Goal: Task Accomplishment & Management: Complete application form

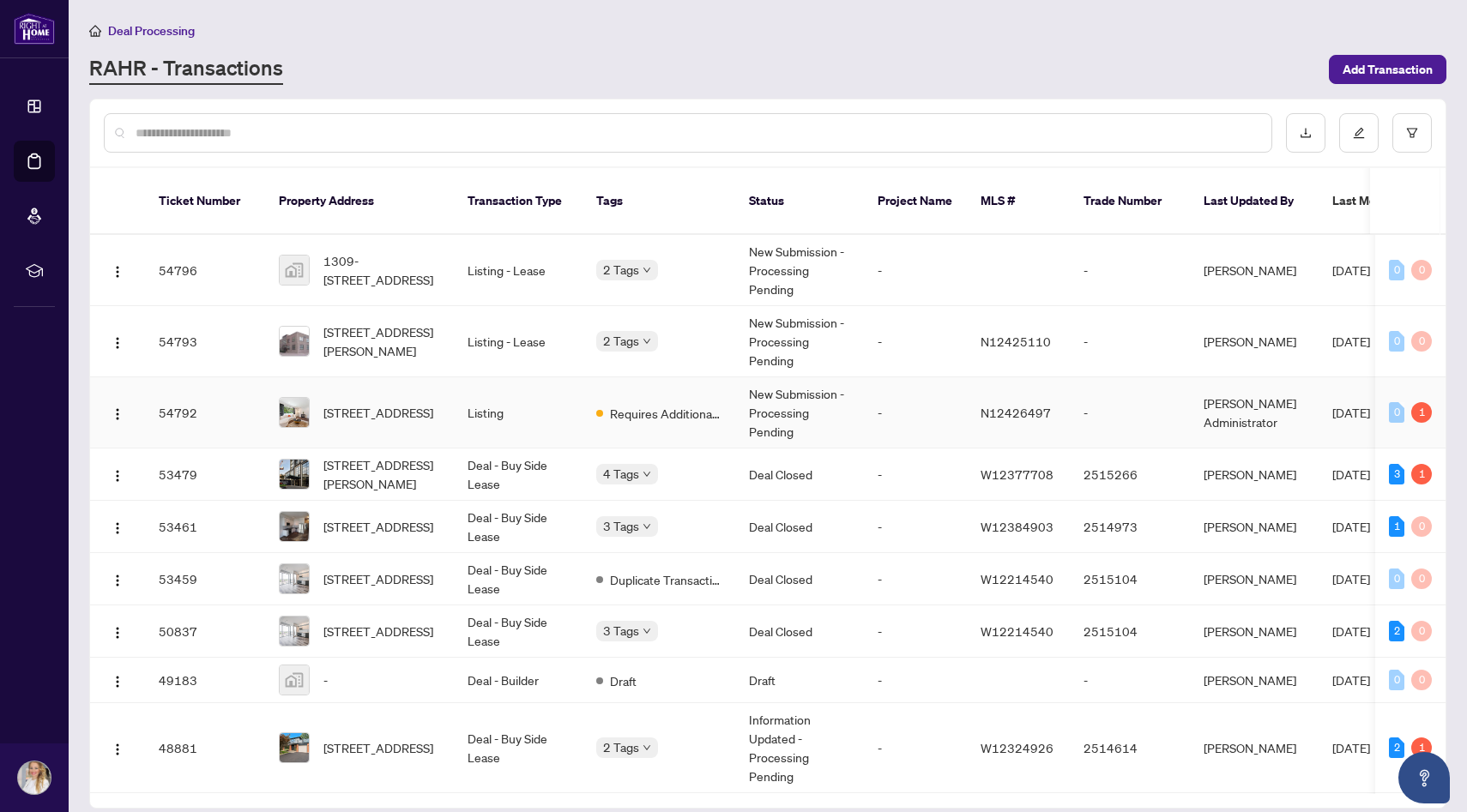
click at [542, 413] on td "Listing" at bounding box center [518, 413] width 129 height 71
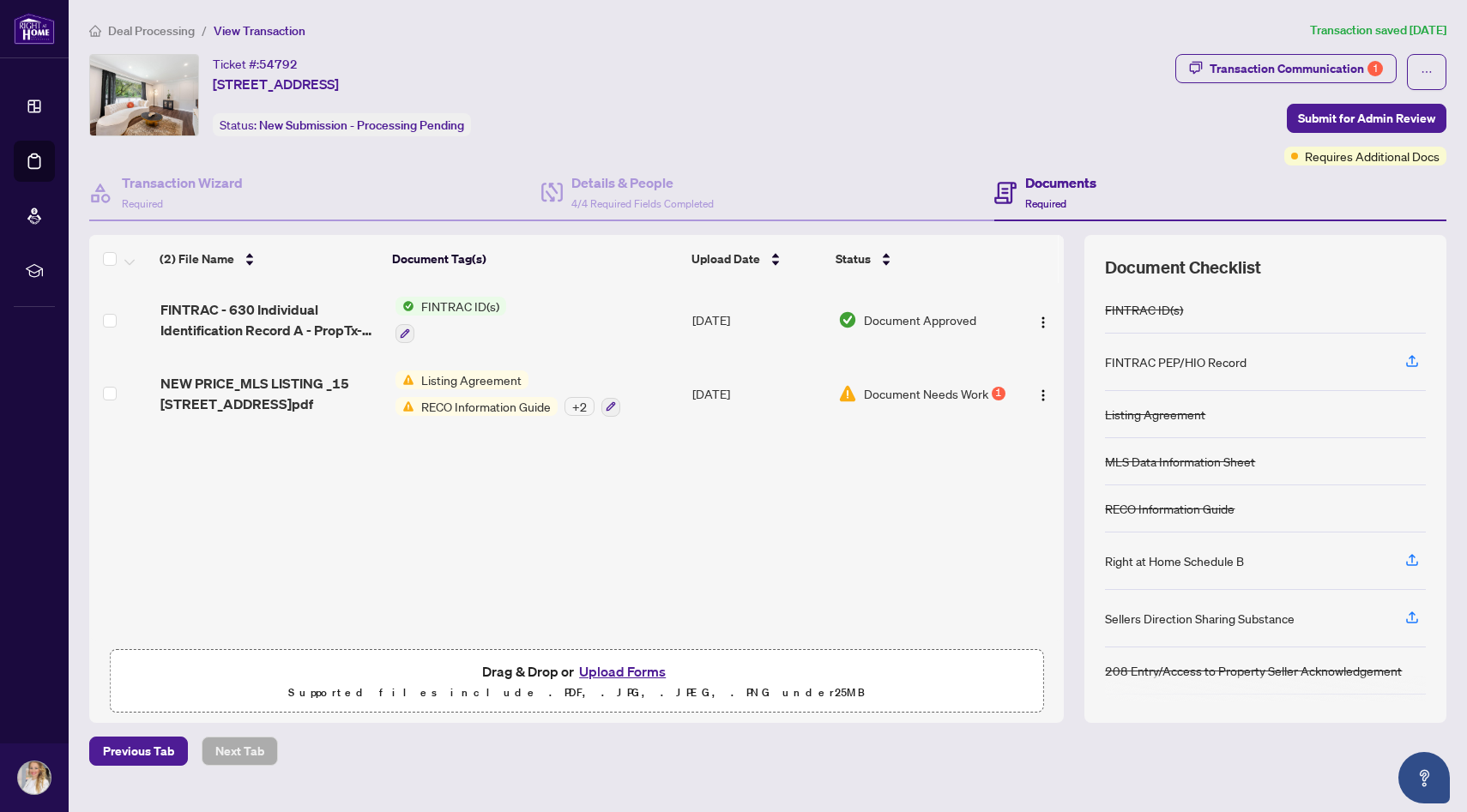
click at [620, 668] on button "Upload Forms" at bounding box center [623, 671] width 97 height 22
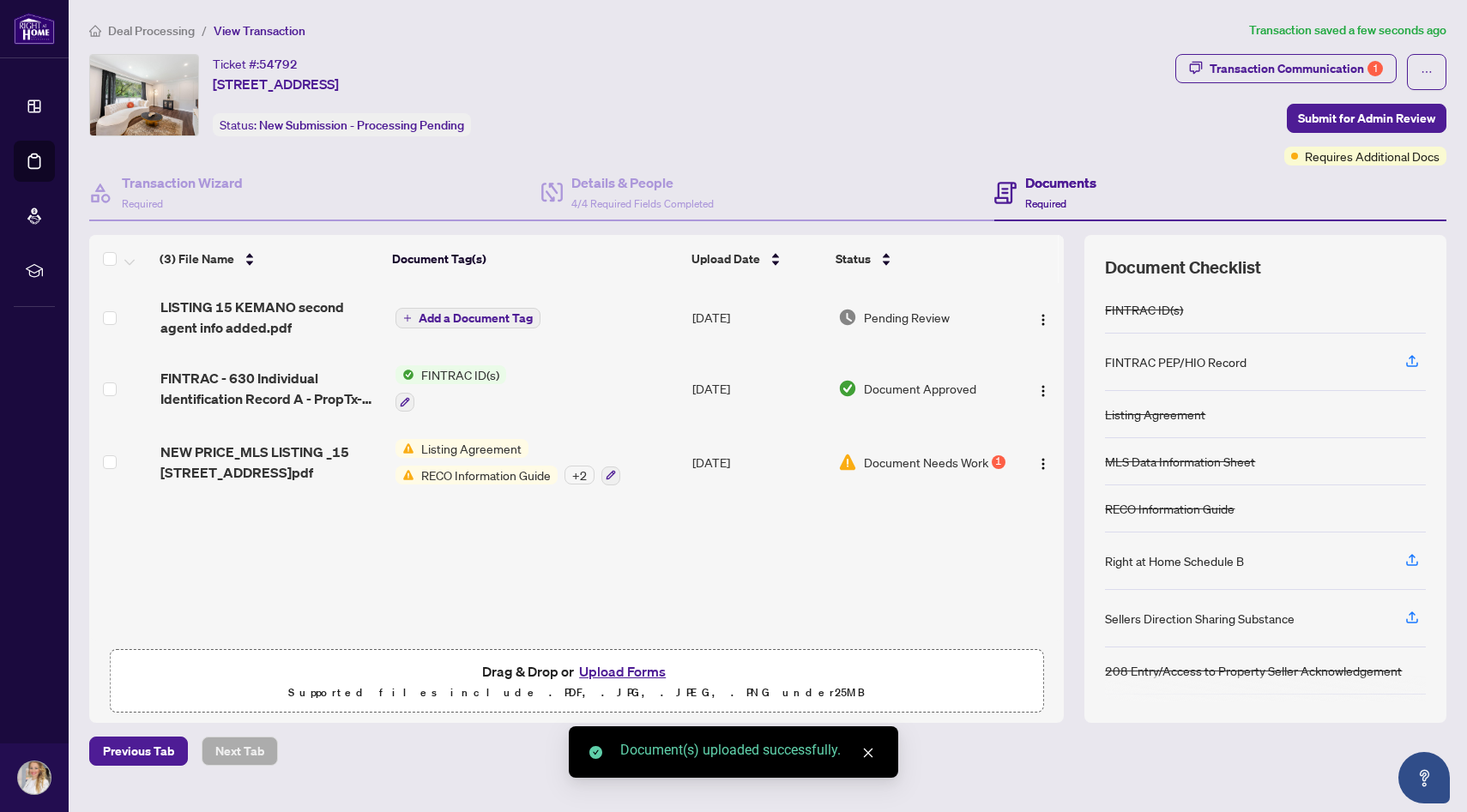
click at [430, 313] on span "Add a Document Tag" at bounding box center [475, 318] width 114 height 12
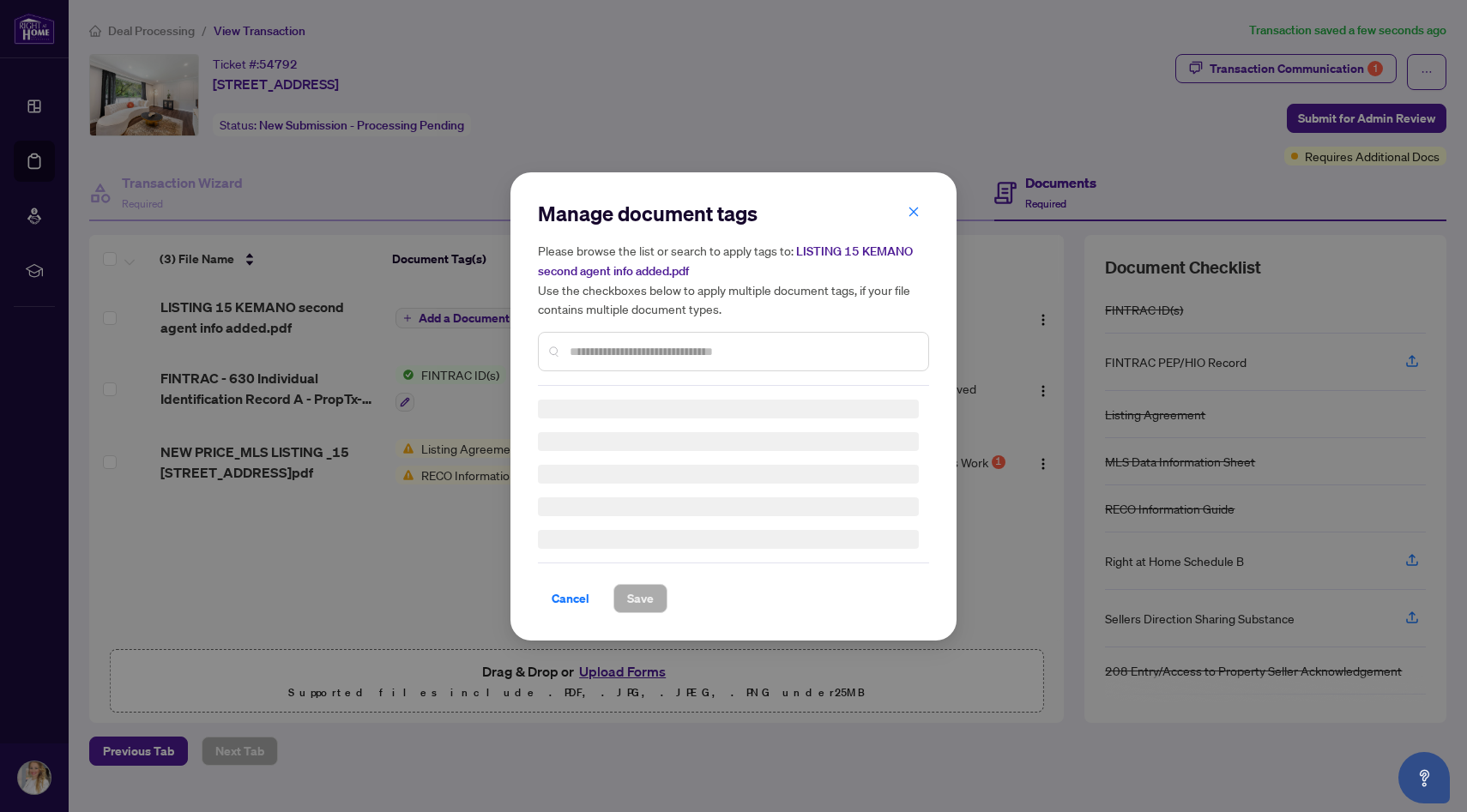
click at [659, 351] on input "text" at bounding box center [742, 352] width 345 height 19
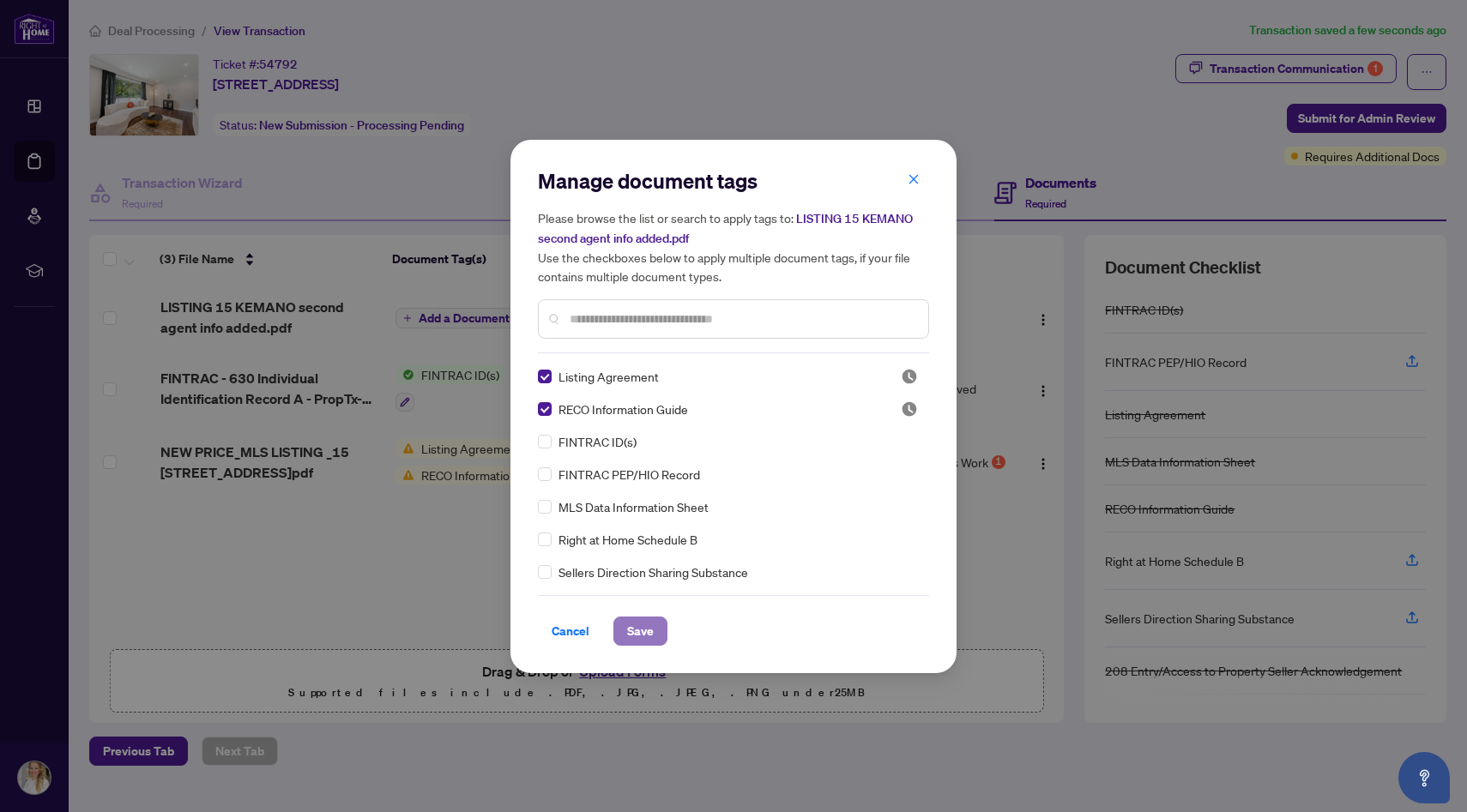
click at [638, 631] on span "Save" at bounding box center [640, 631] width 27 height 27
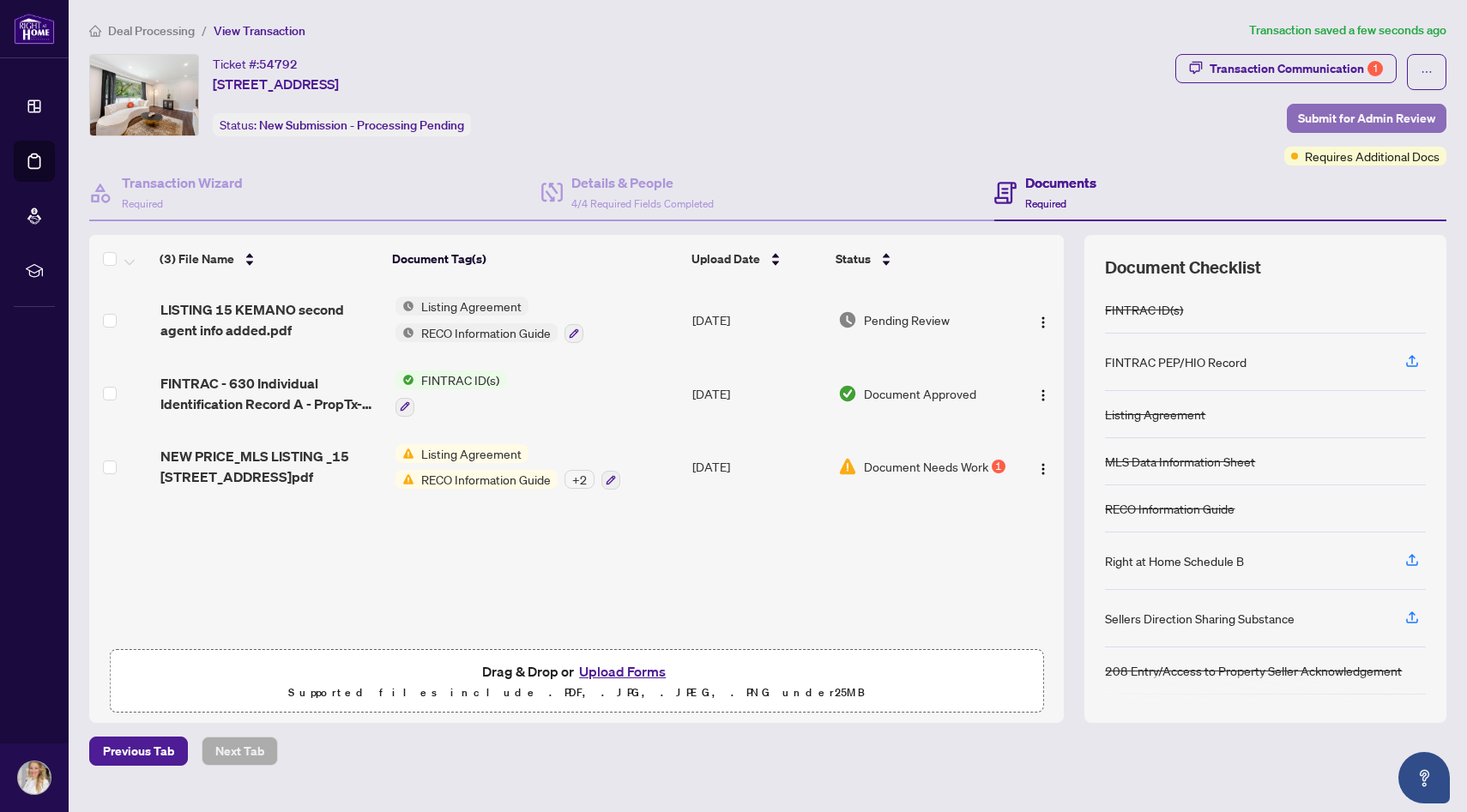
click at [1385, 113] on span "Submit for Admin Review" at bounding box center [1366, 118] width 137 height 27
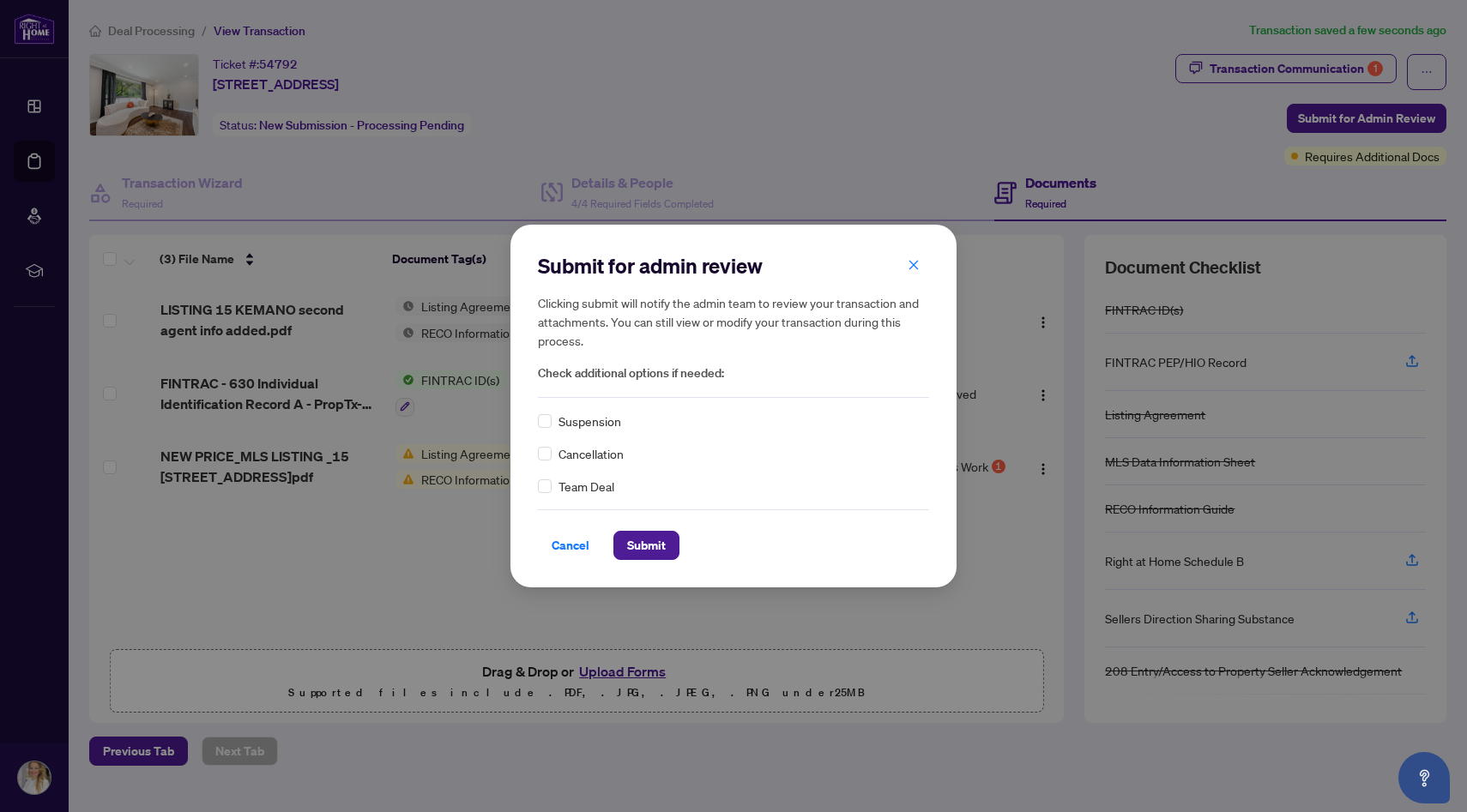
click at [592, 484] on span "Team Deal" at bounding box center [586, 486] width 56 height 19
click at [644, 545] on span "Submit" at bounding box center [647, 546] width 38 height 27
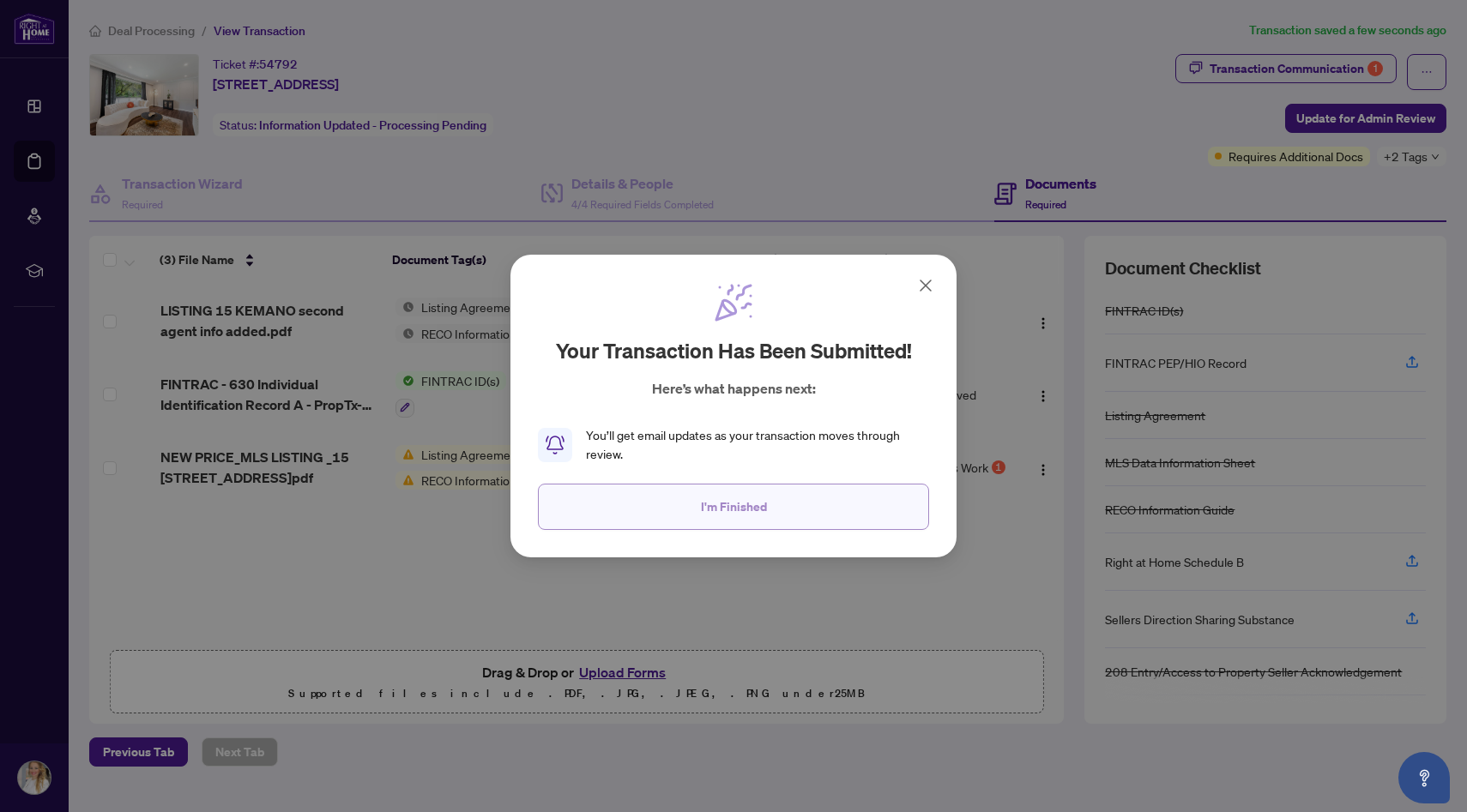
click at [752, 511] on span "I'm Finished" at bounding box center [734, 507] width 66 height 27
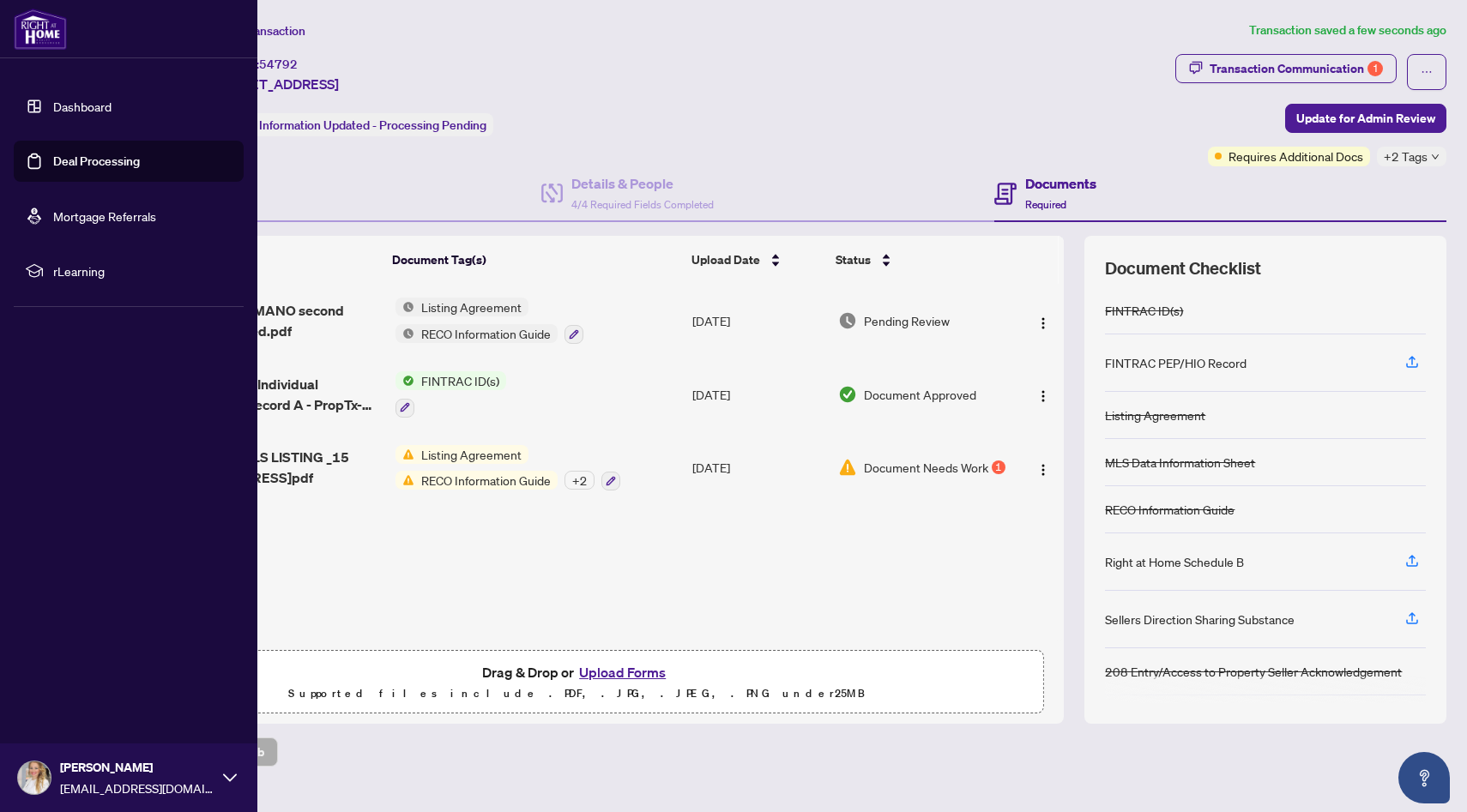
click at [131, 166] on link "Deal Processing" at bounding box center [96, 161] width 87 height 16
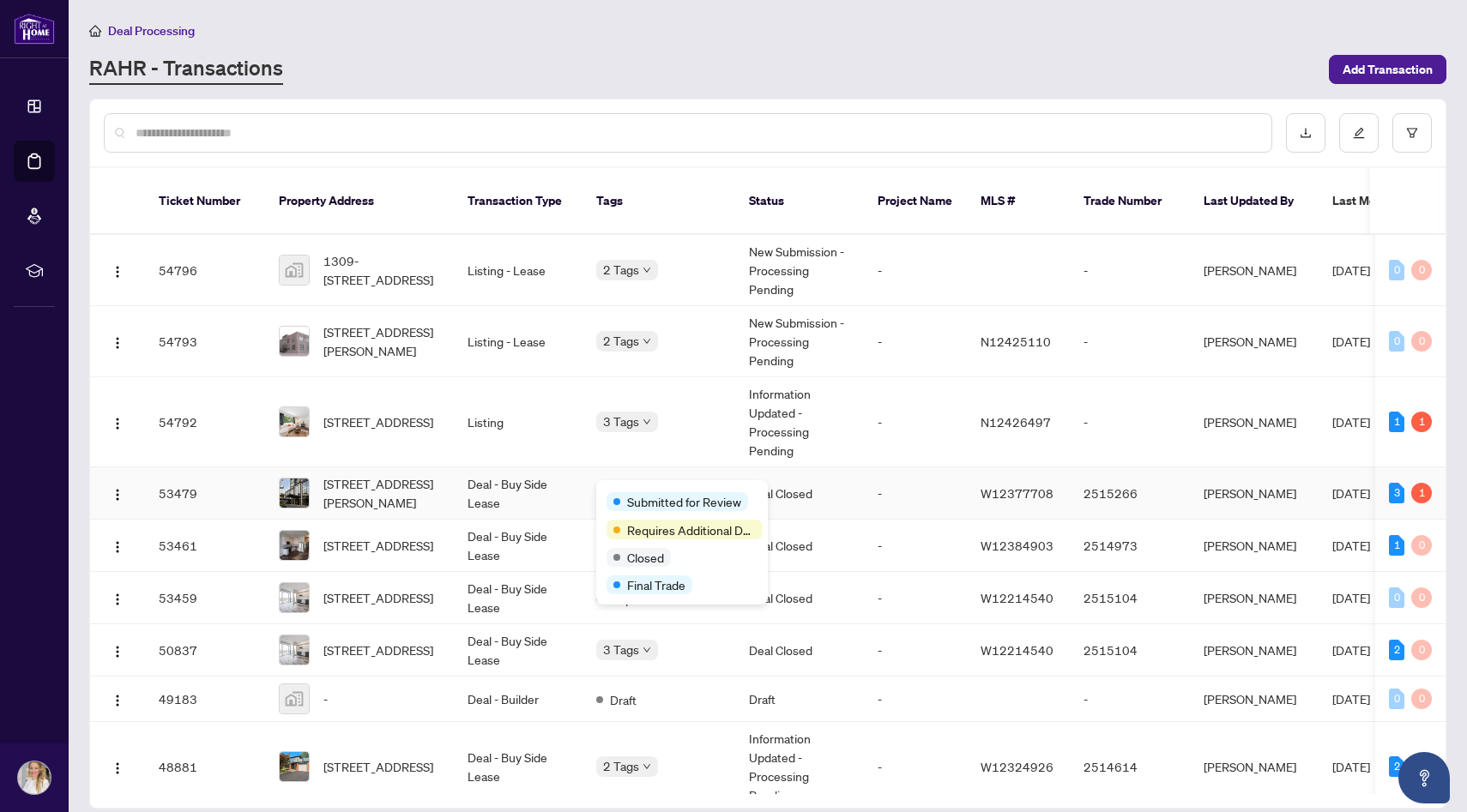
click at [644, 483] on div "Submitted for Review Requires Additional Docs Closed Final Trade" at bounding box center [681, 543] width 171 height 125
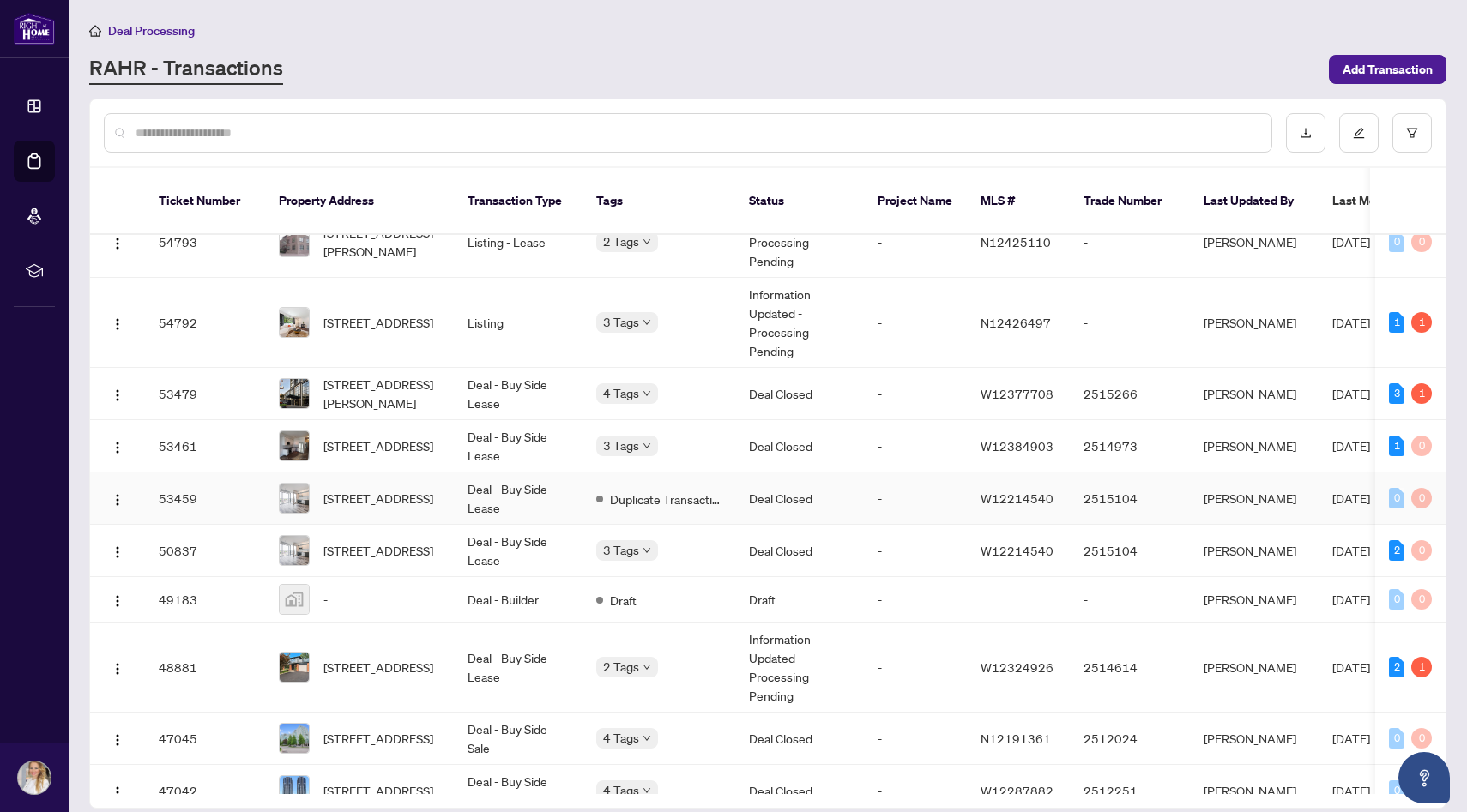
scroll to position [102, 0]
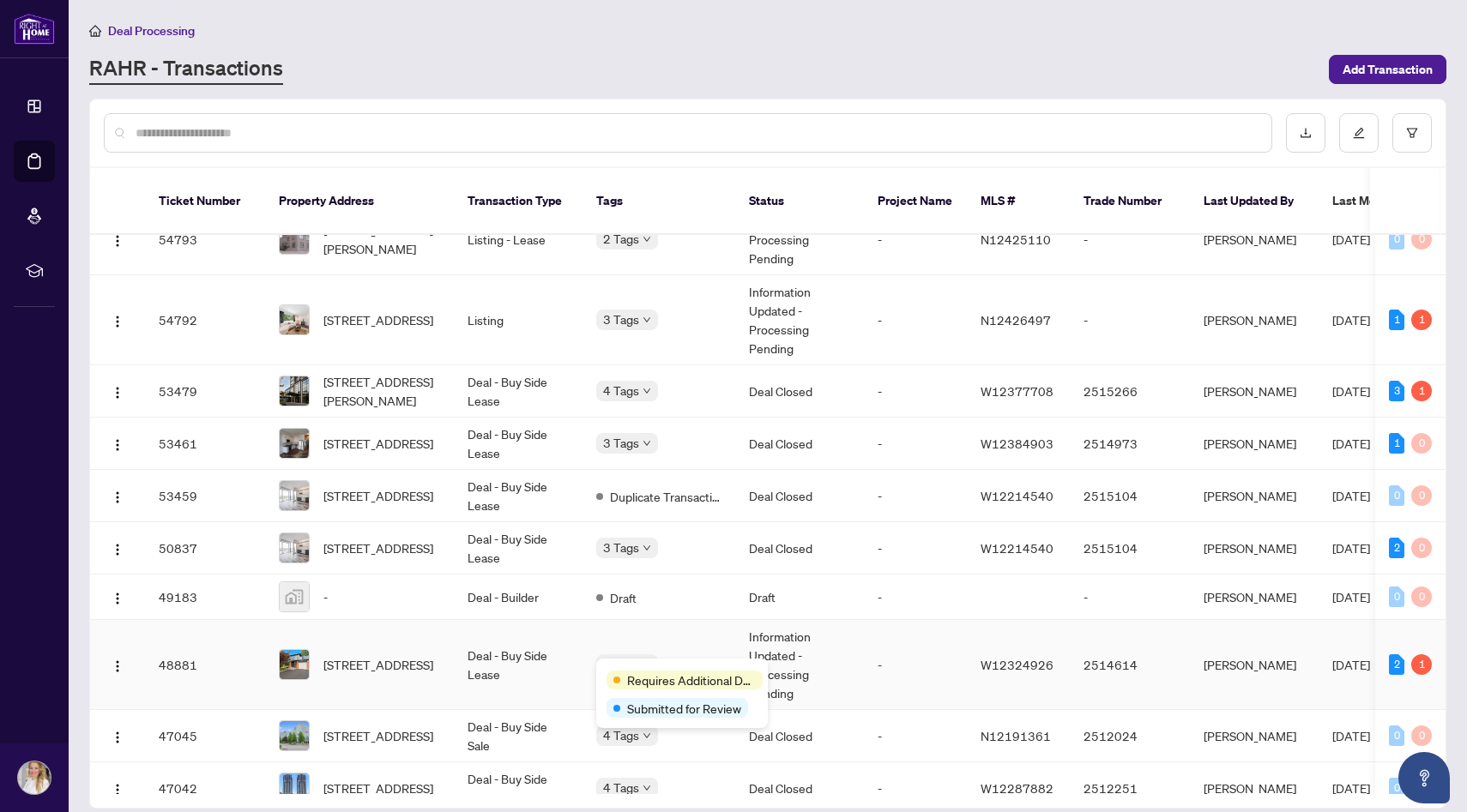
click at [648, 666] on div "Requires Additional Docs Submitted for Review" at bounding box center [681, 693] width 171 height 70
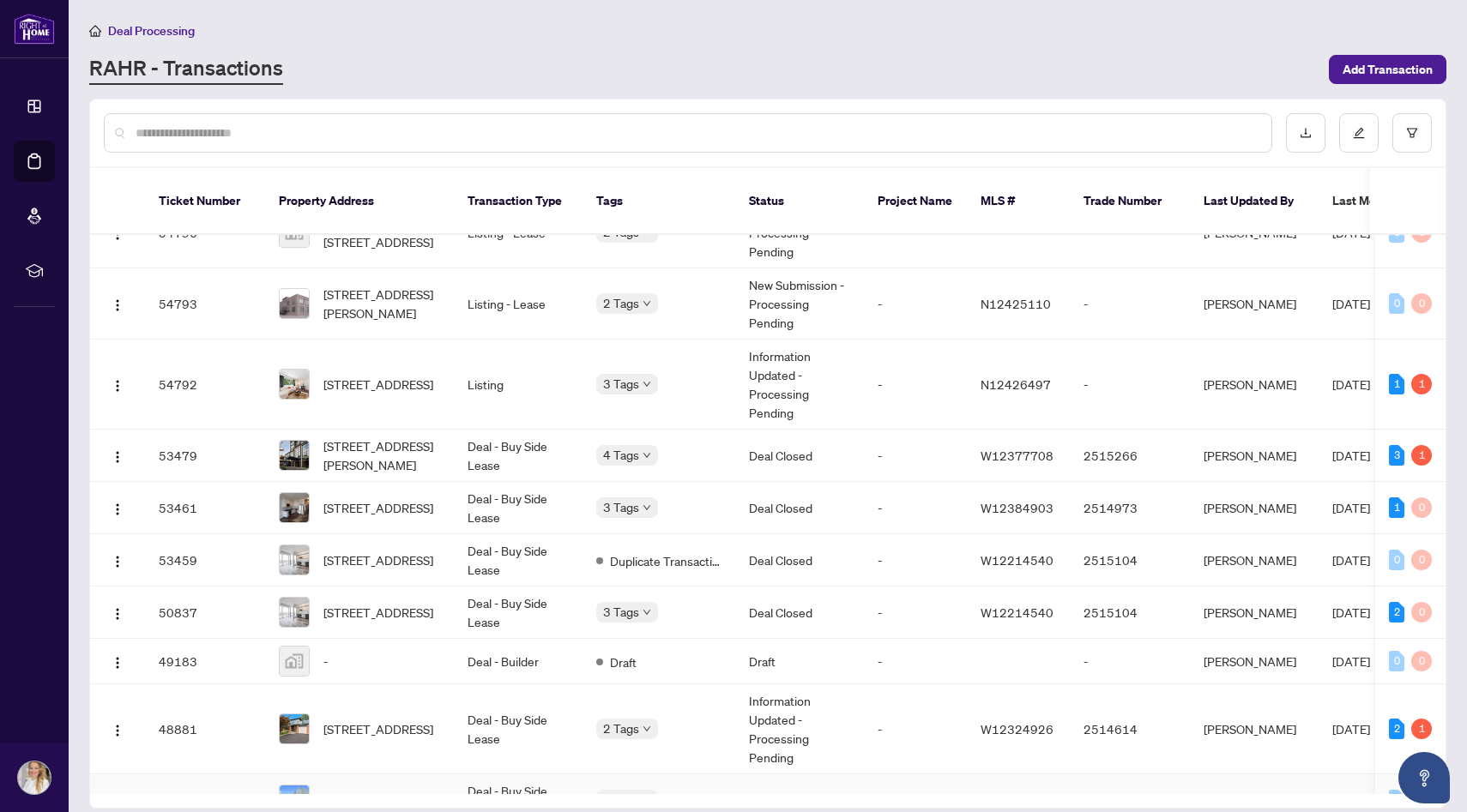
scroll to position [0, 0]
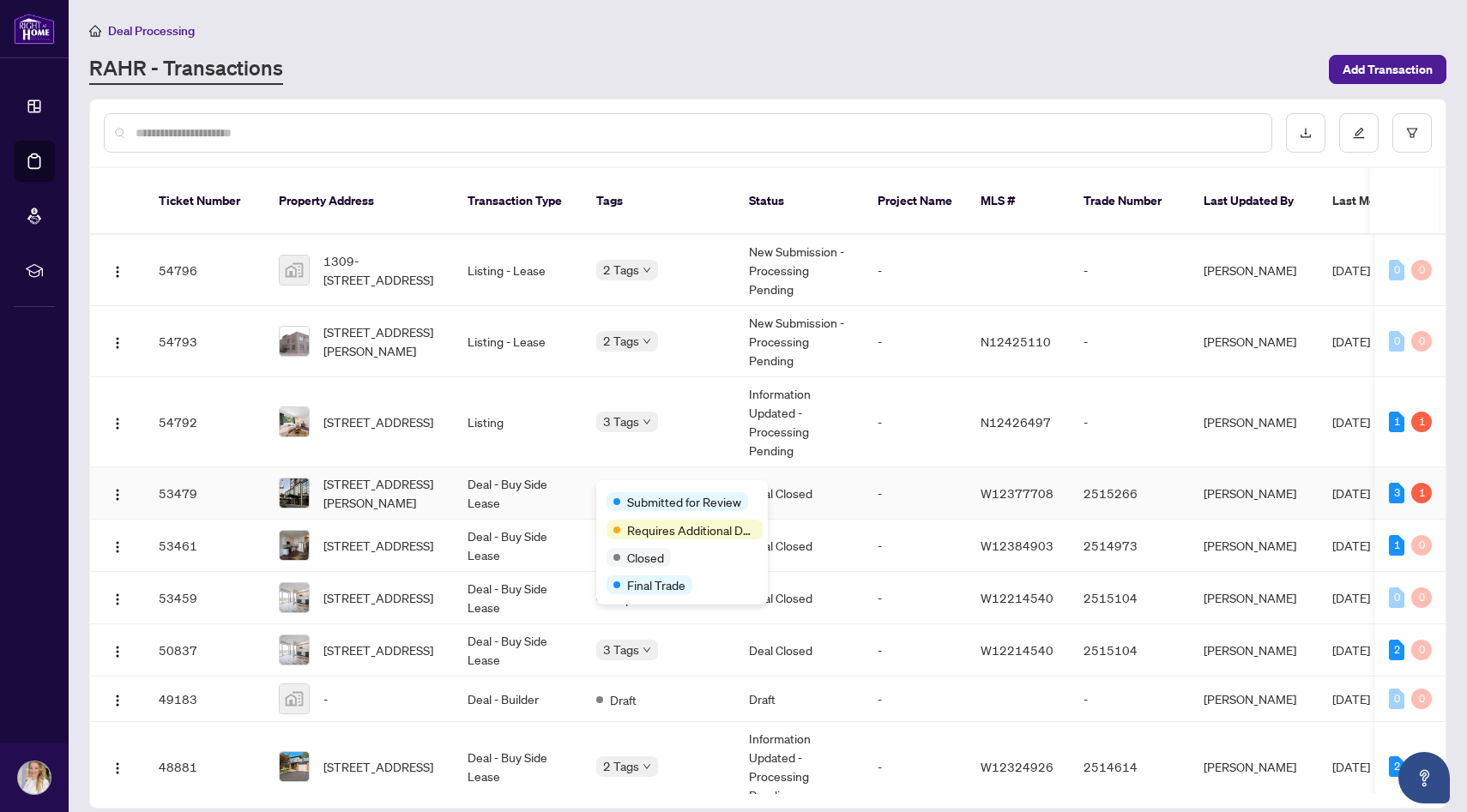
click at [646, 490] on div "Submitted for Review Requires Additional Docs Closed Final Trade" at bounding box center [681, 543] width 171 height 125
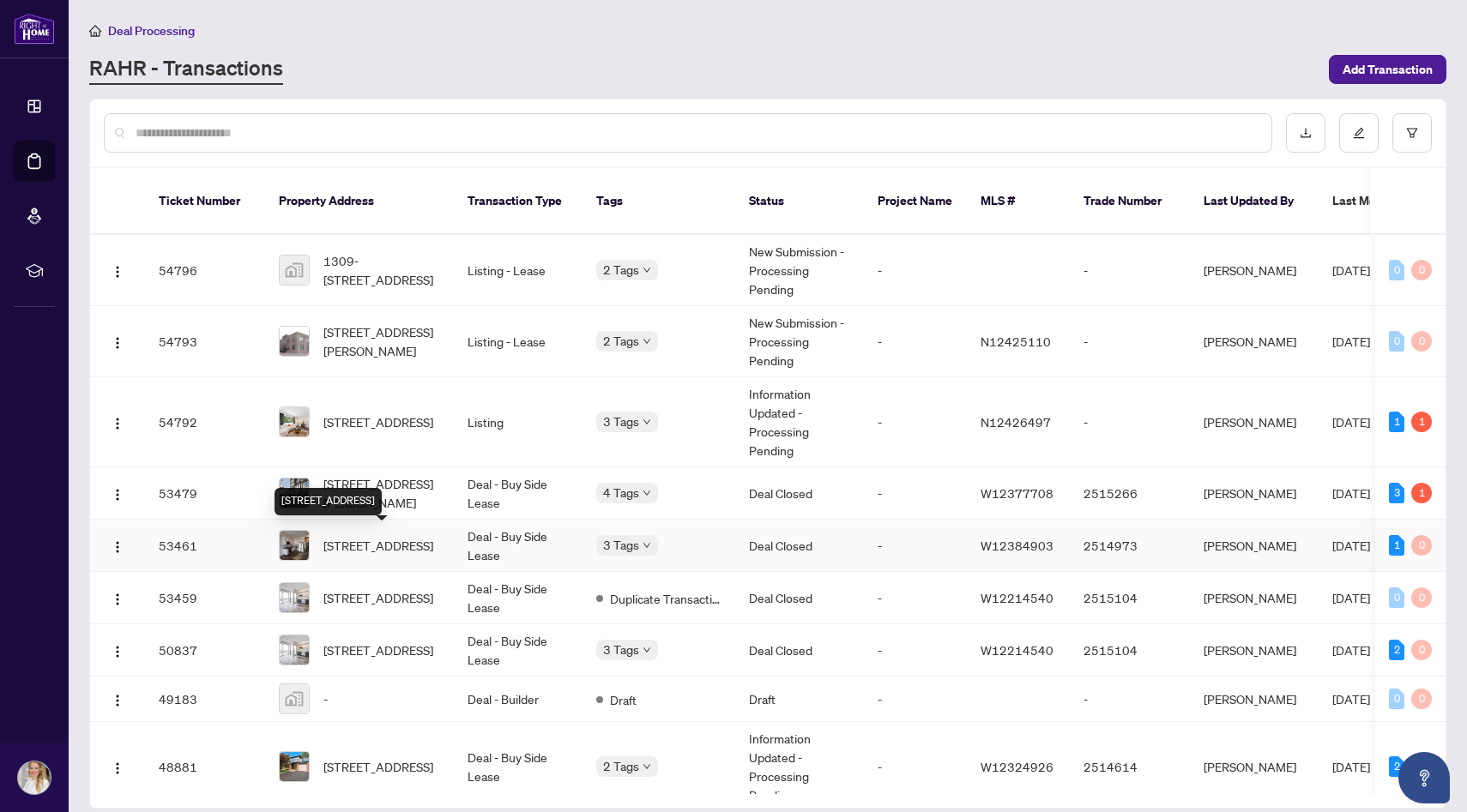
click at [382, 494] on div "[STREET_ADDRESS]" at bounding box center [328, 502] width 107 height 27
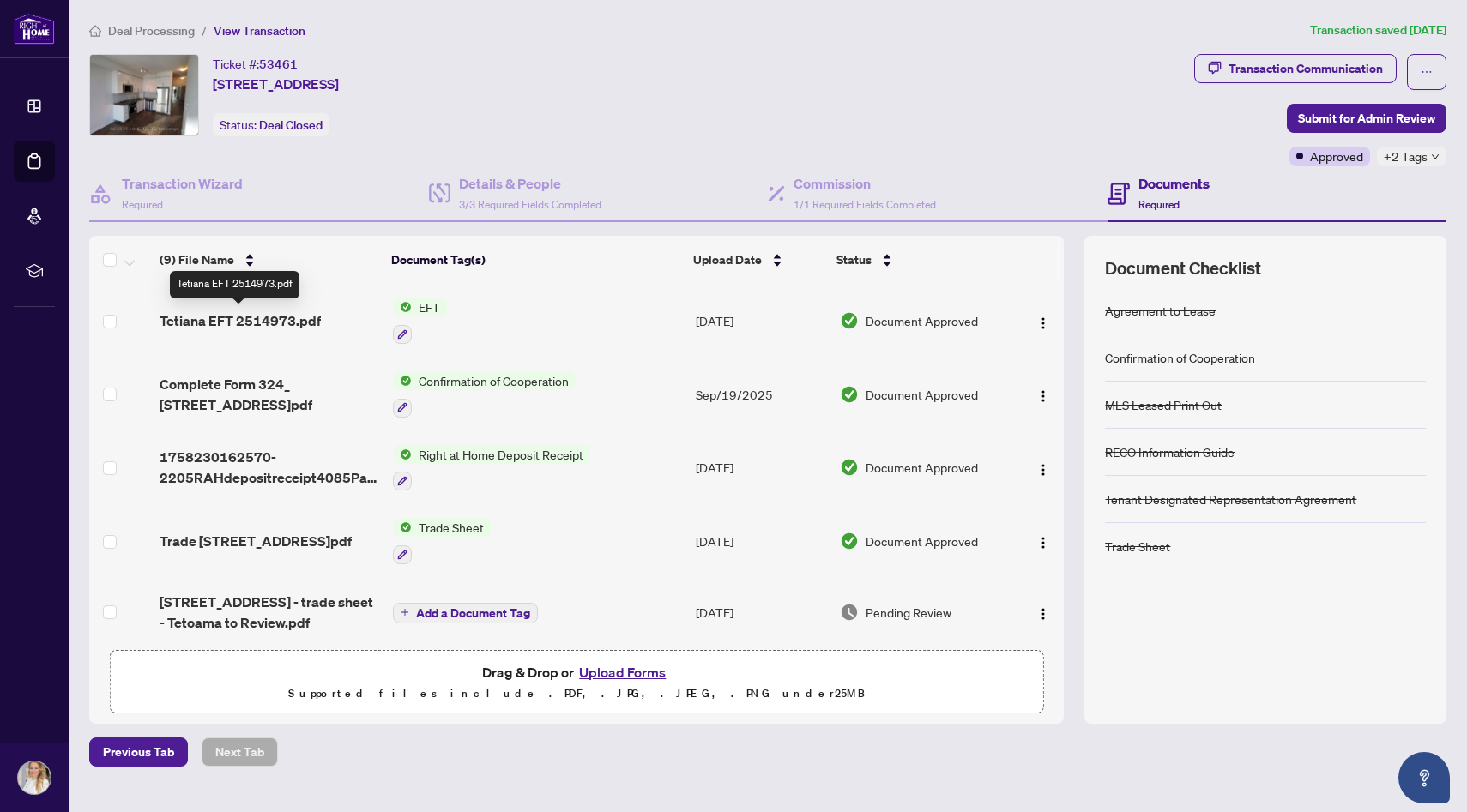
click at [248, 327] on span "Tetiana EFT 2514973.pdf" at bounding box center [240, 320] width 161 height 20
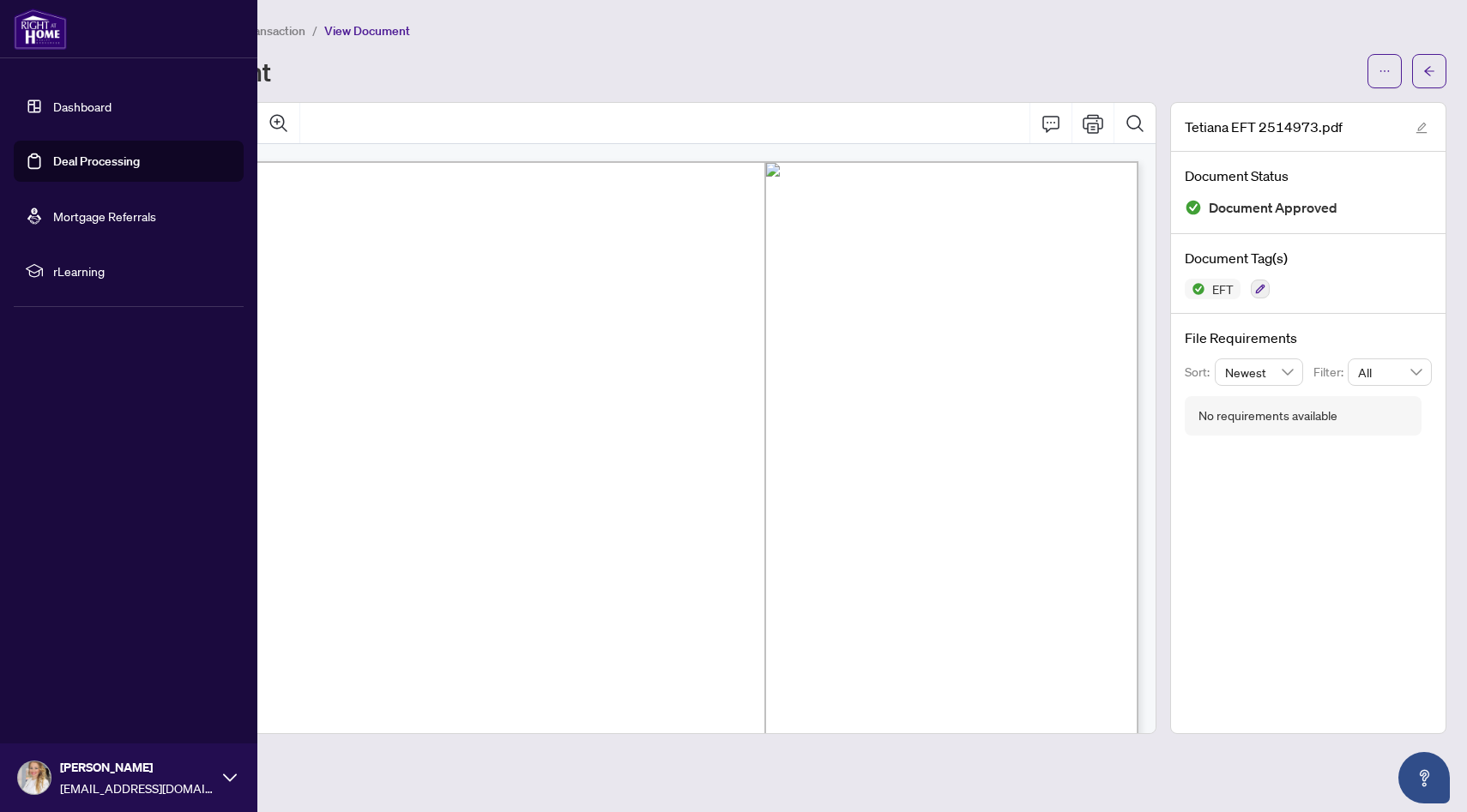
click at [88, 163] on link "Deal Processing" at bounding box center [96, 161] width 87 height 16
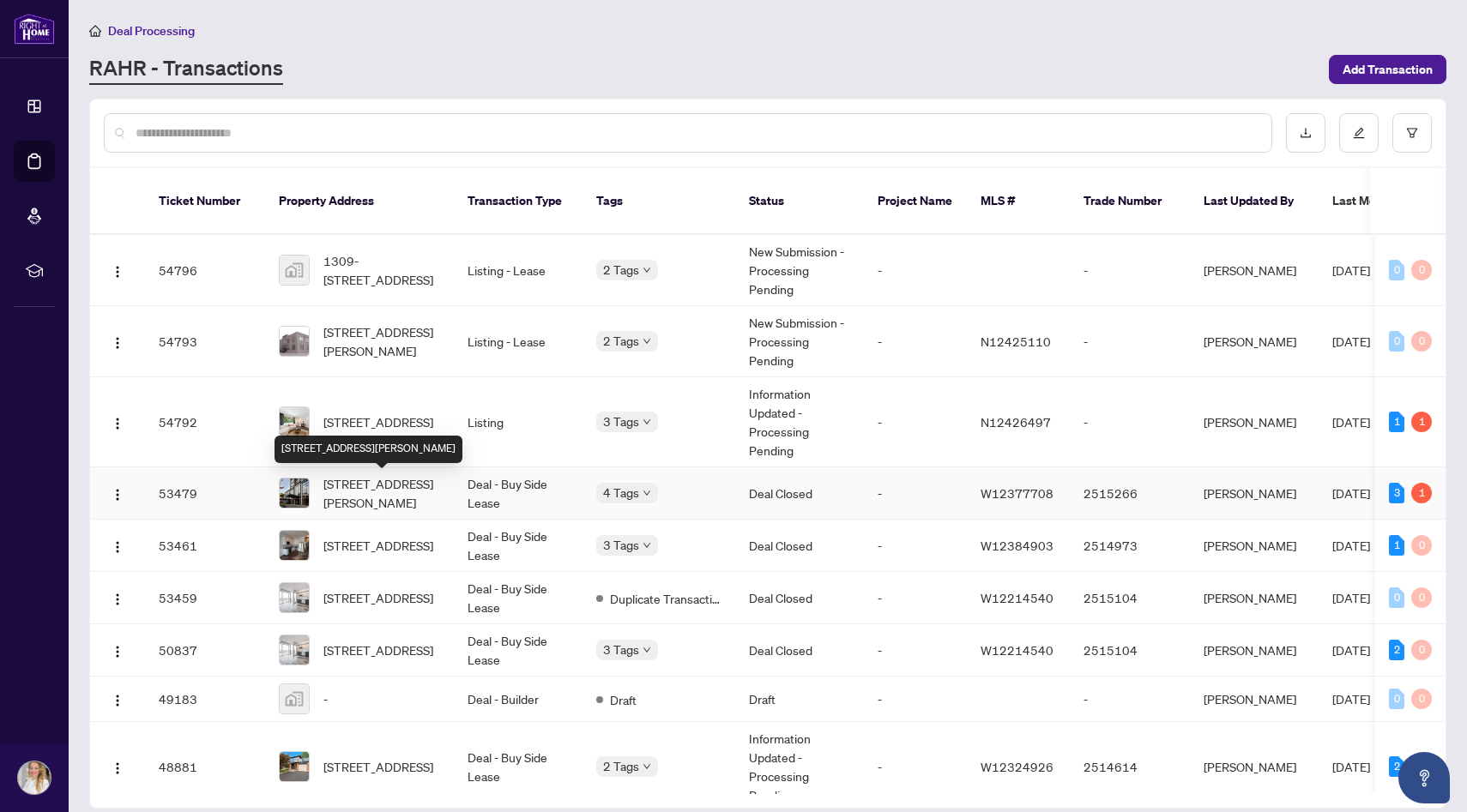
click at [386, 497] on span "[STREET_ADDRESS][PERSON_NAME]" at bounding box center [381, 493] width 116 height 38
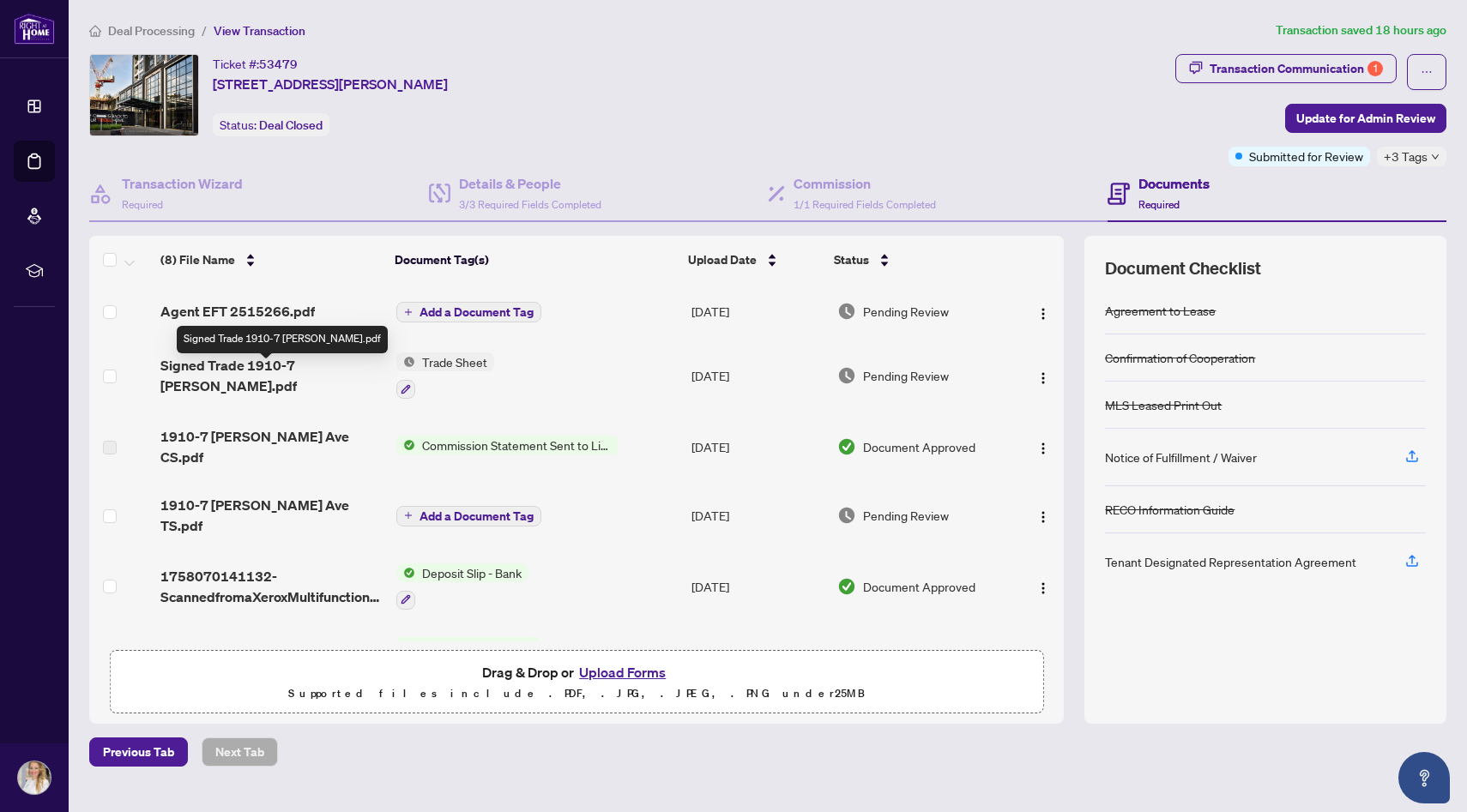
click at [304, 373] on span "Signed Trade 1910-7 [PERSON_NAME].pdf" at bounding box center [271, 375] width 223 height 41
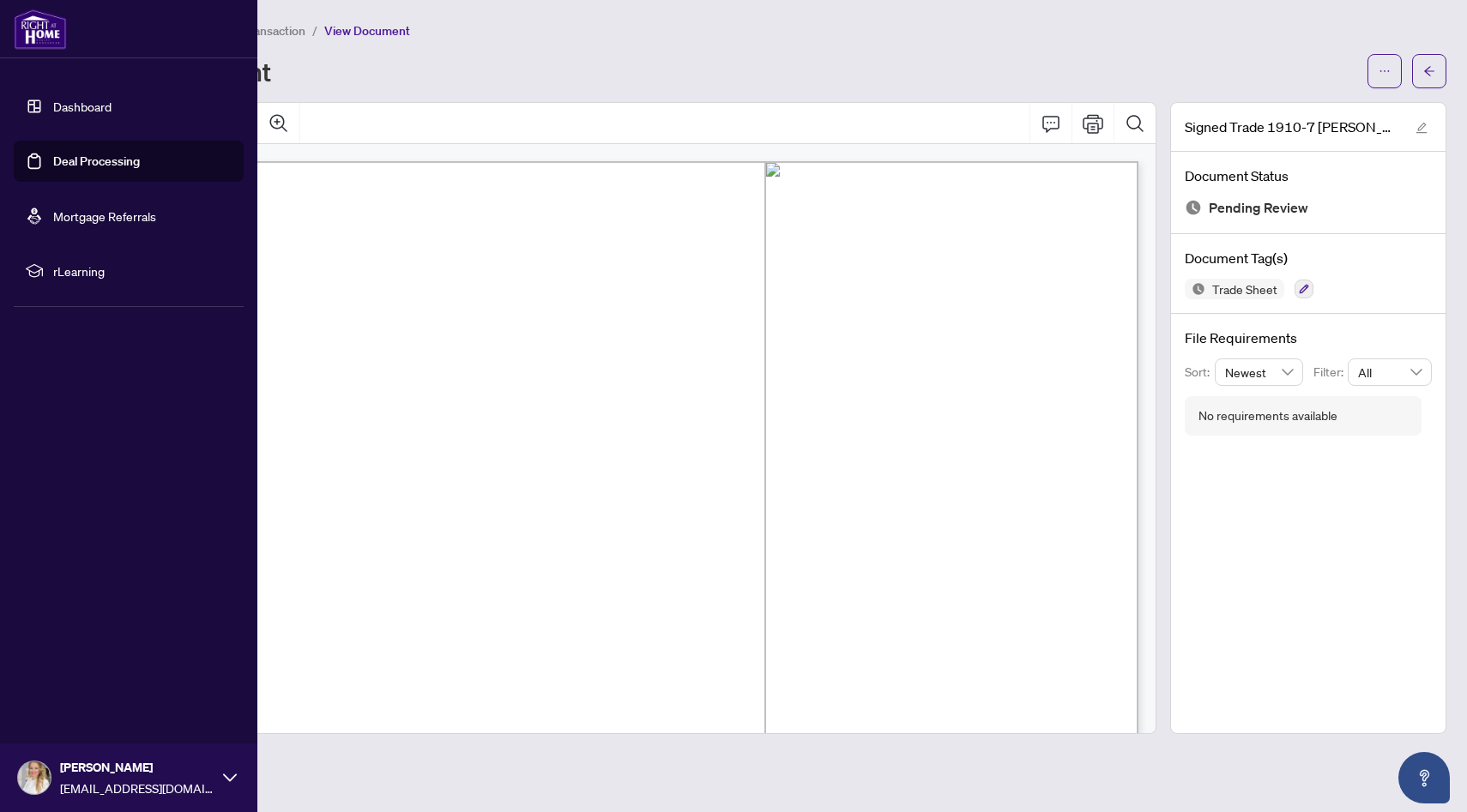
click at [92, 163] on link "Deal Processing" at bounding box center [96, 161] width 87 height 16
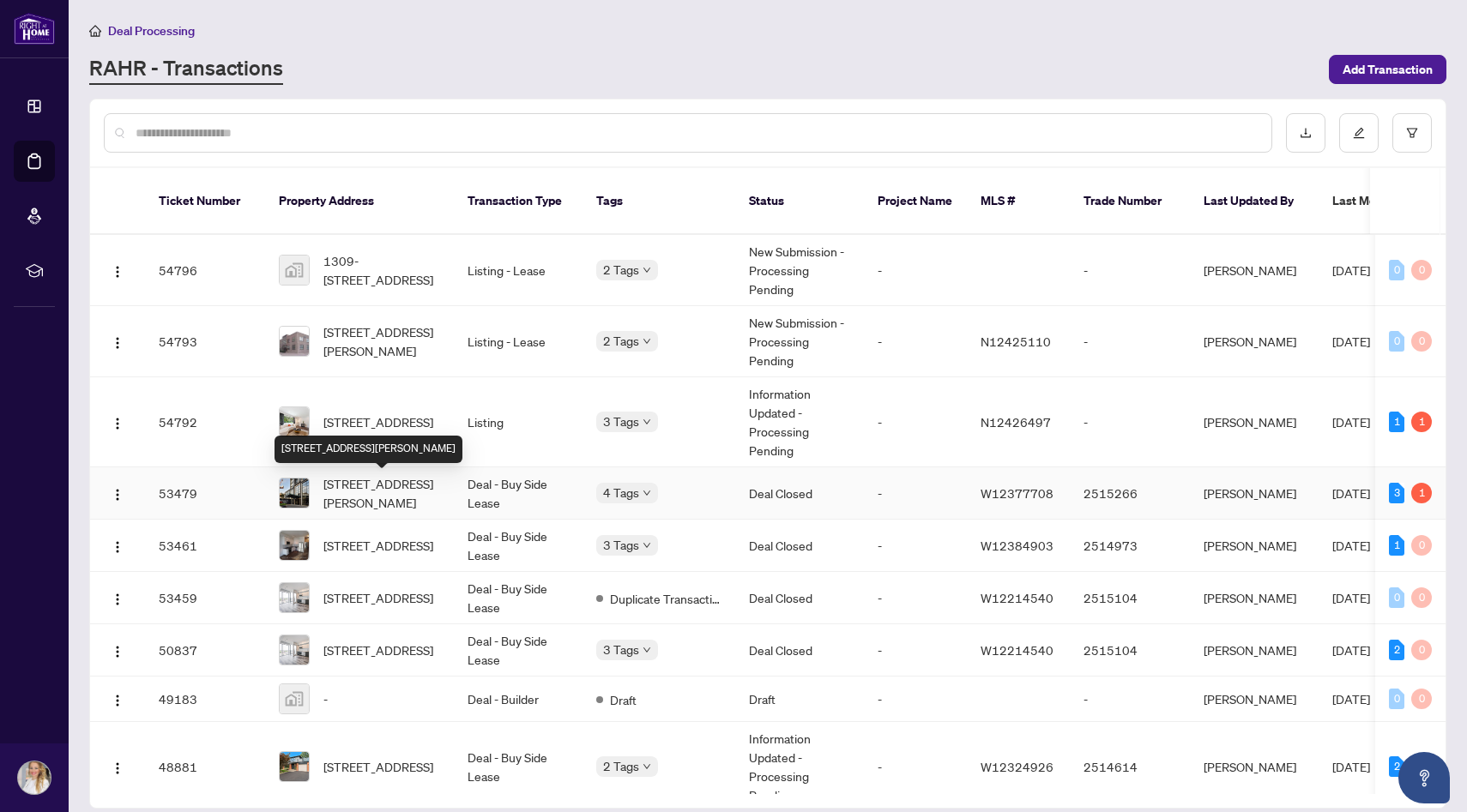
click at [386, 496] on span "[STREET_ADDRESS][PERSON_NAME]" at bounding box center [381, 493] width 116 height 38
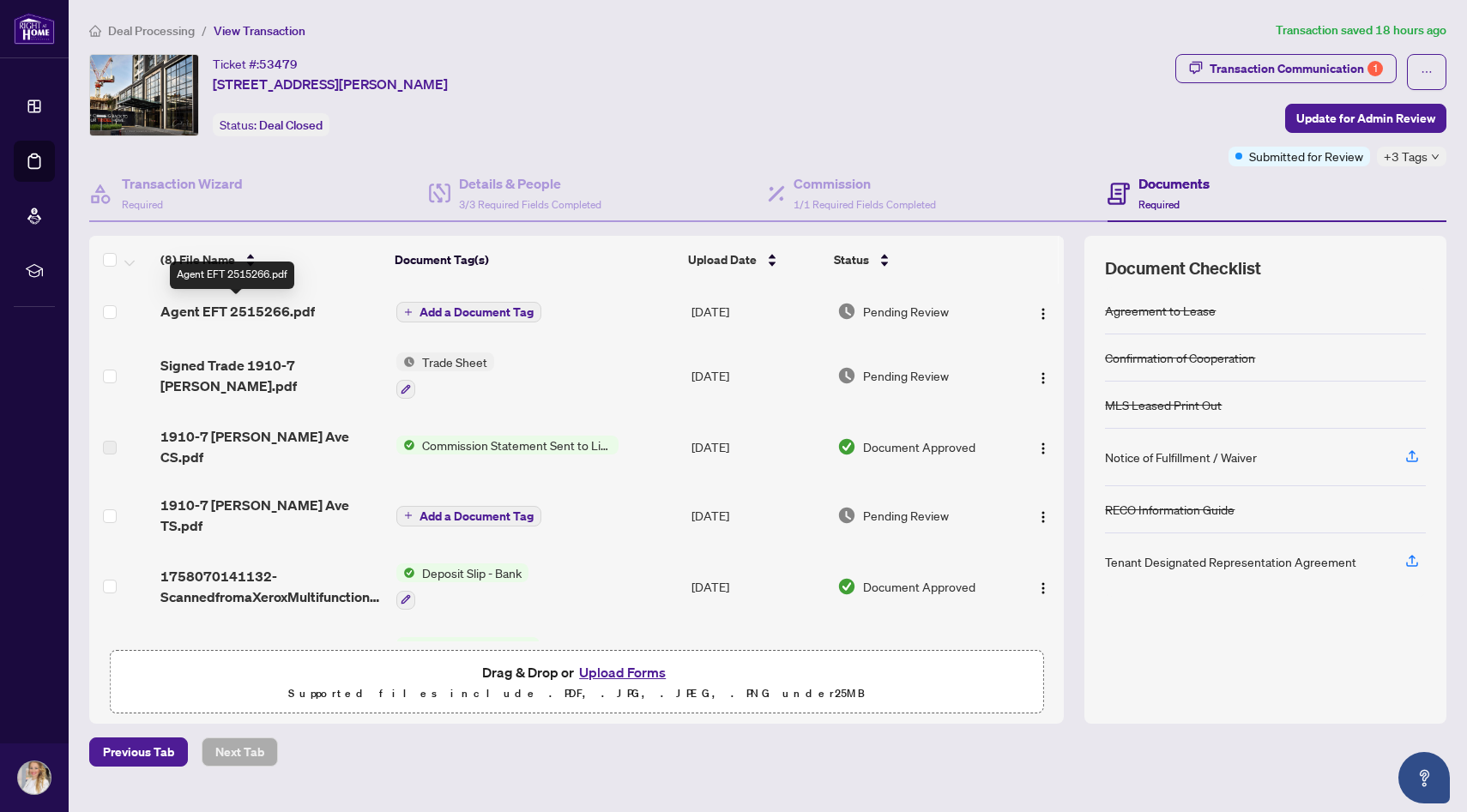
click at [222, 314] on span "Agent EFT 2515266.pdf" at bounding box center [237, 311] width 155 height 20
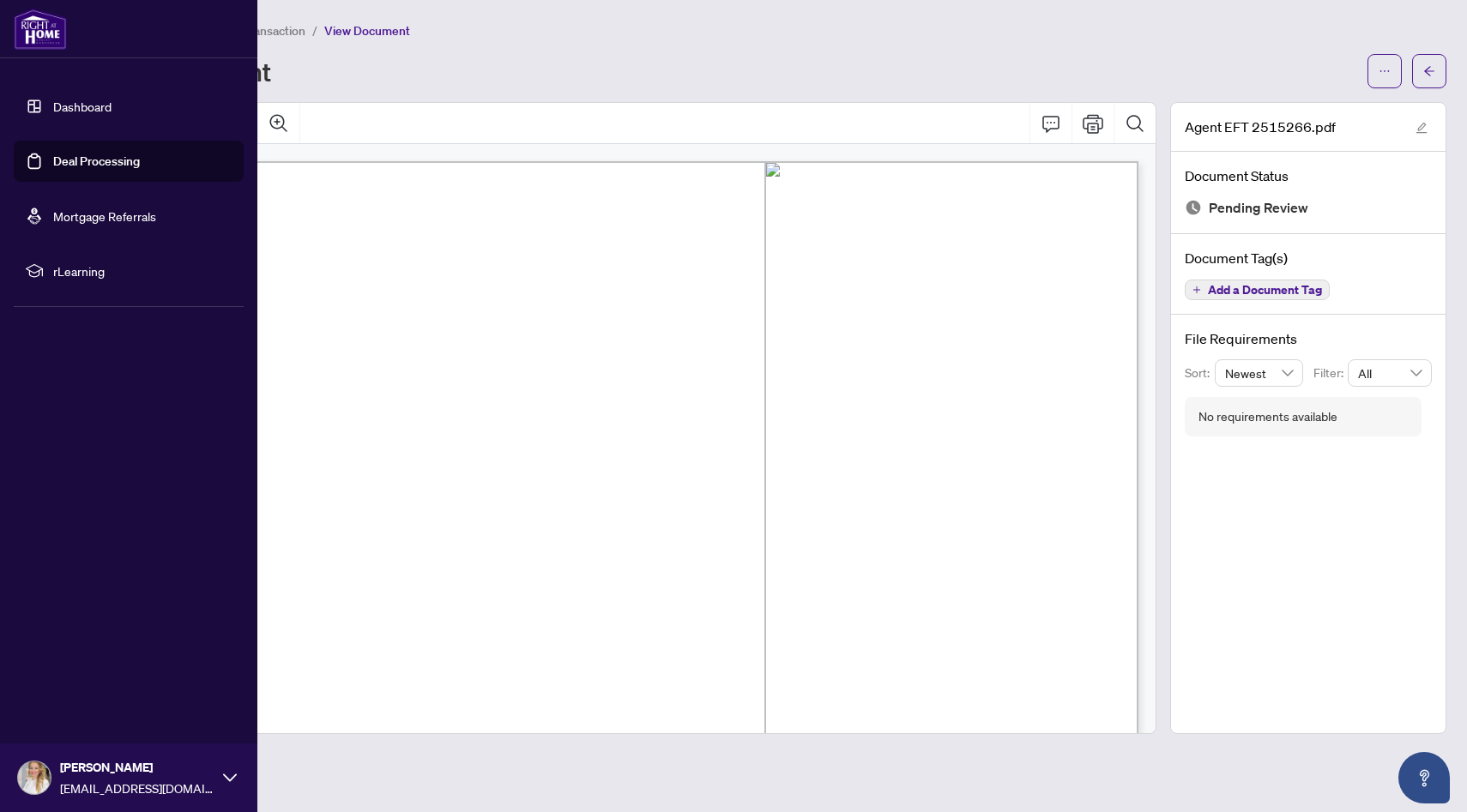
click at [92, 157] on link "Deal Processing" at bounding box center [96, 161] width 87 height 16
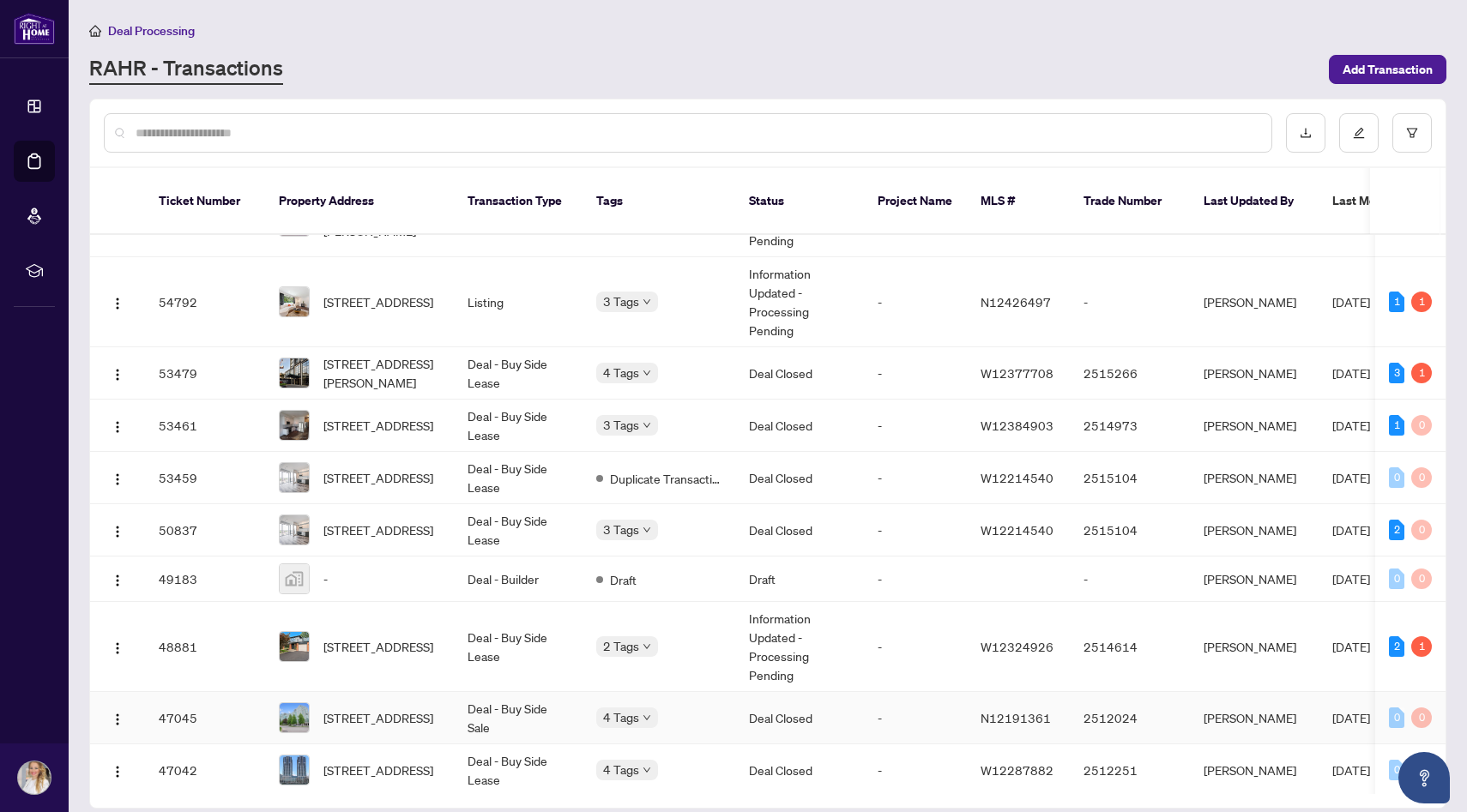
scroll to position [156, 0]
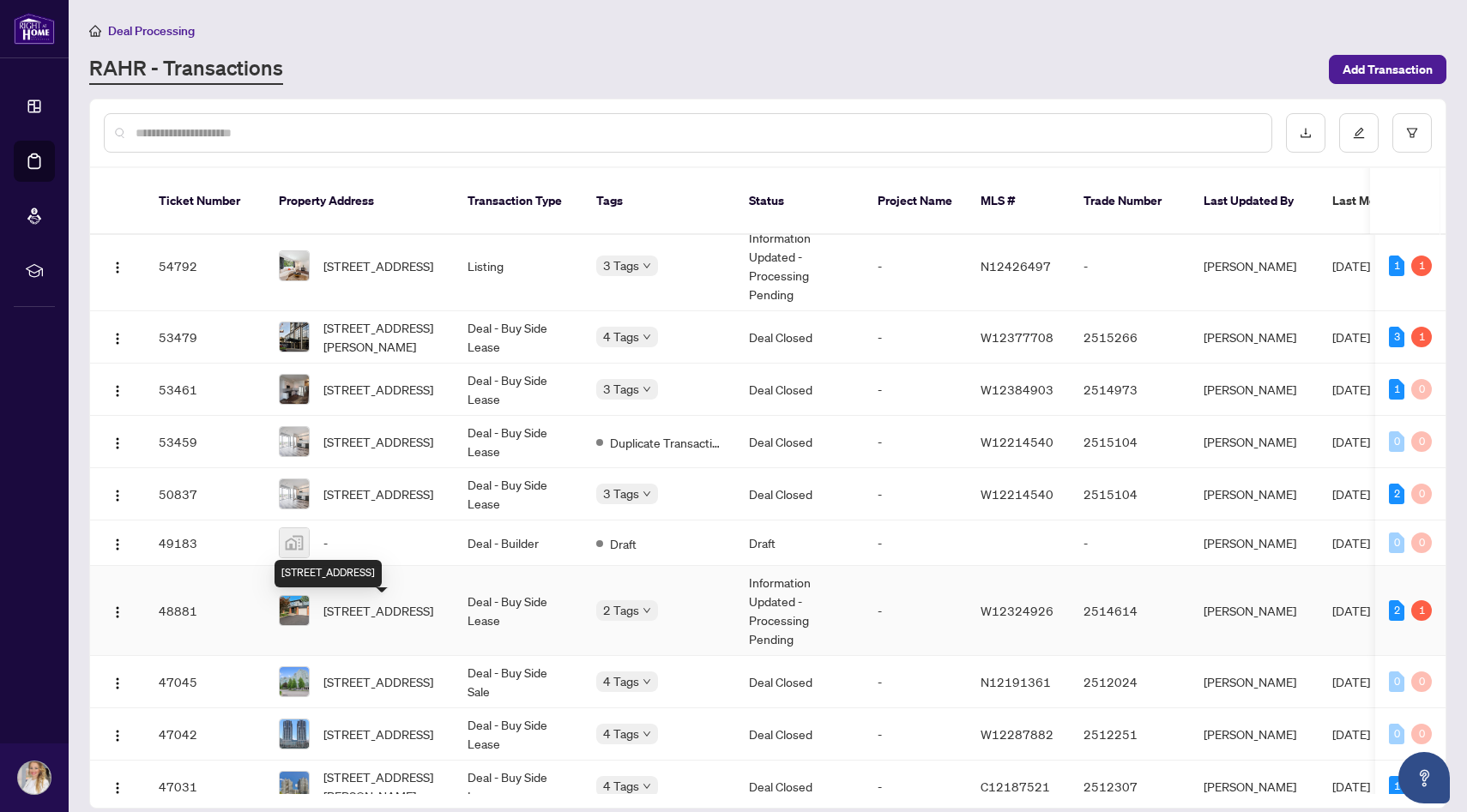
click at [384, 616] on span "[STREET_ADDRESS]" at bounding box center [378, 611] width 110 height 19
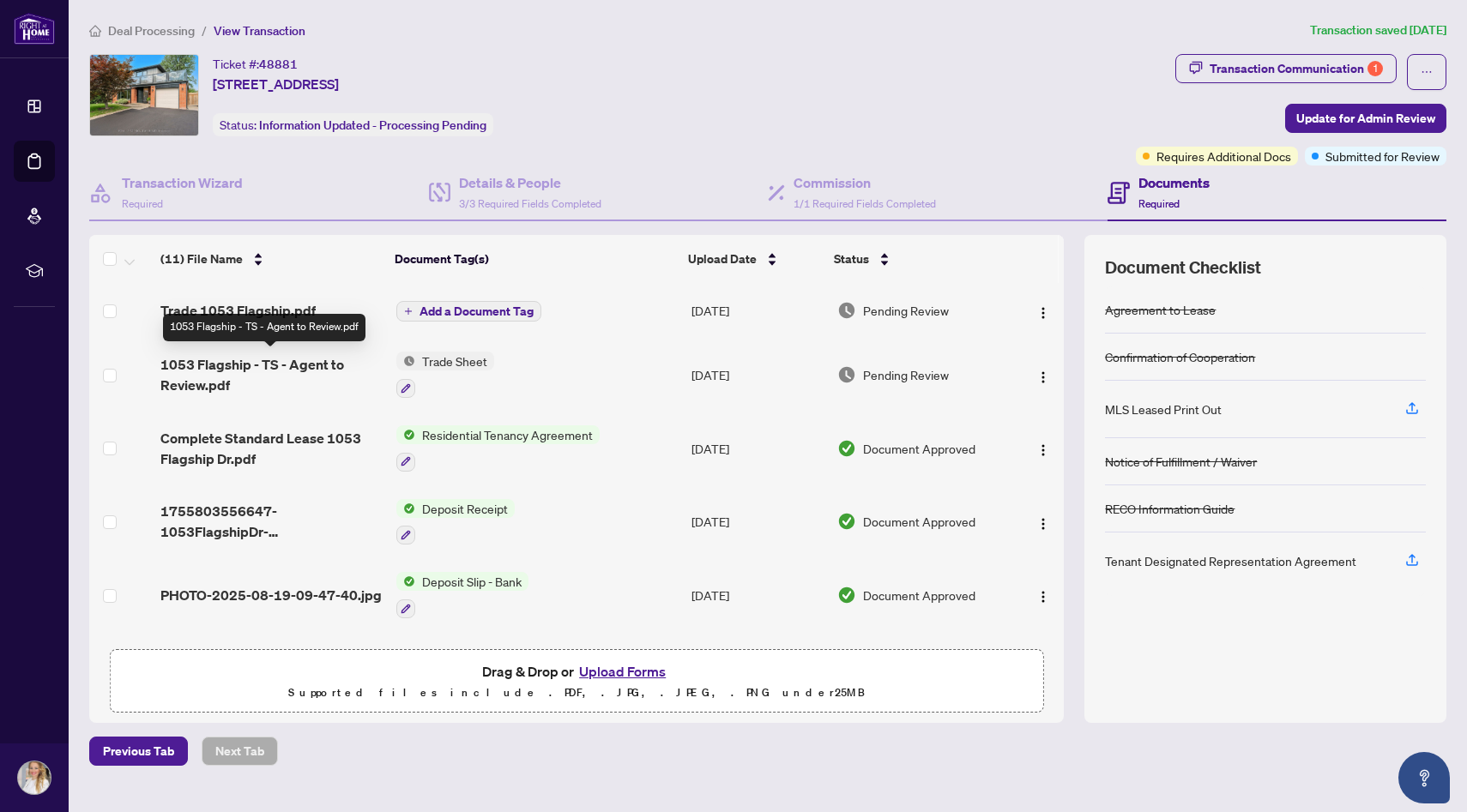
click at [256, 361] on span "1053 Flagship - TS - Agent to Review.pdf" at bounding box center [271, 374] width 223 height 41
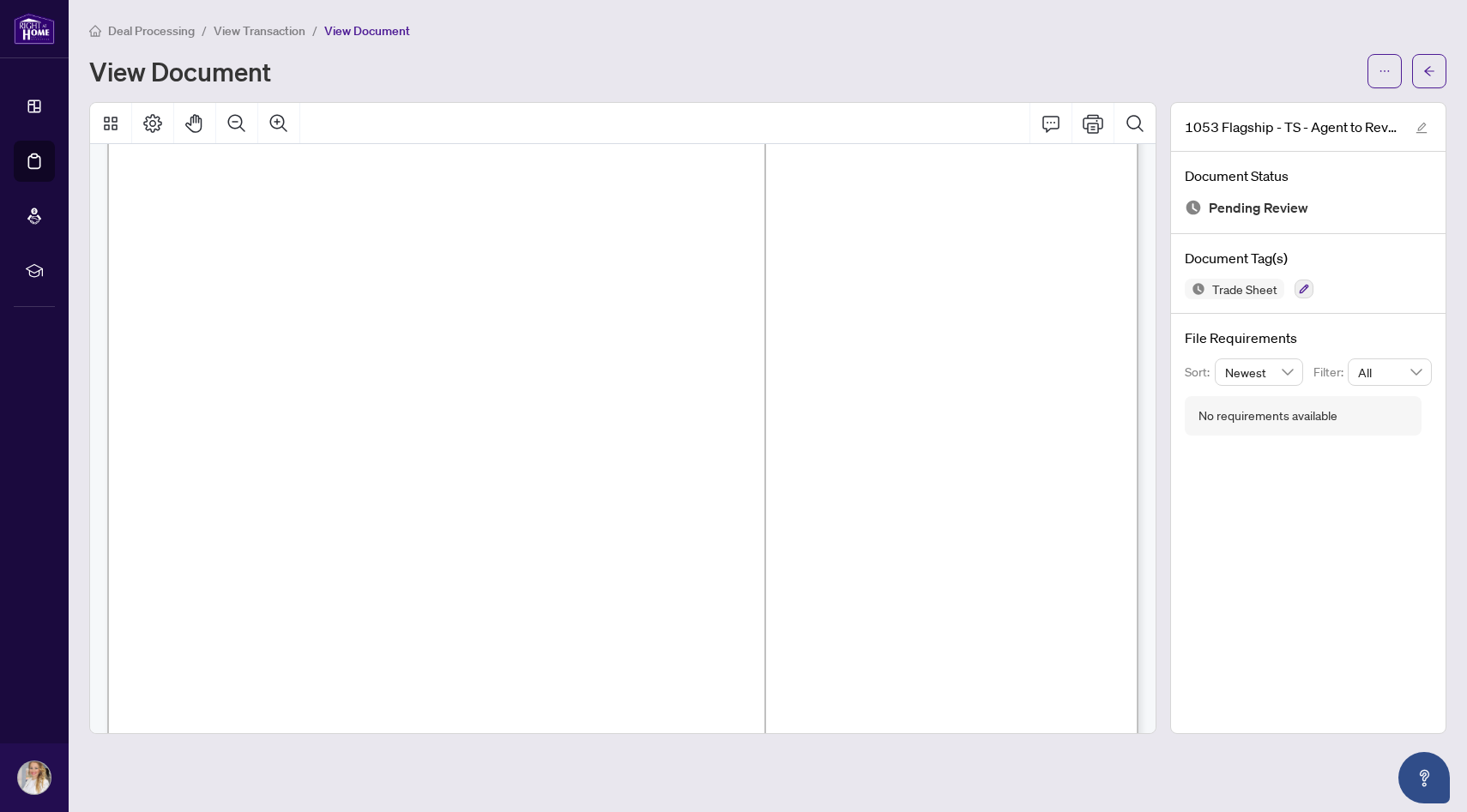
scroll to position [26, 0]
click at [1391, 73] on button "button" at bounding box center [1384, 70] width 34 height 34
click at [1304, 109] on span "Download" at bounding box center [1322, 108] width 130 height 19
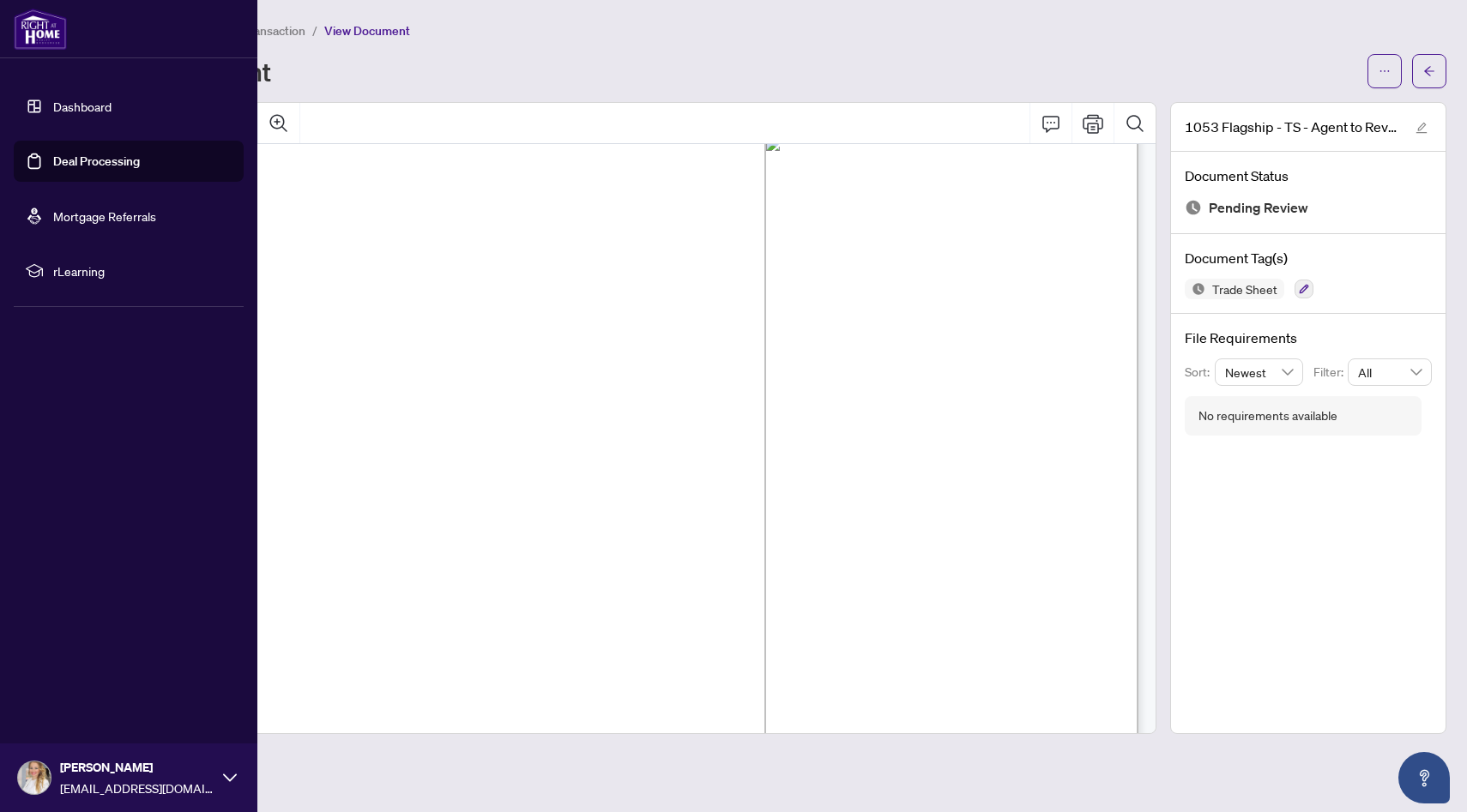
click at [120, 157] on link "Deal Processing" at bounding box center [96, 161] width 87 height 16
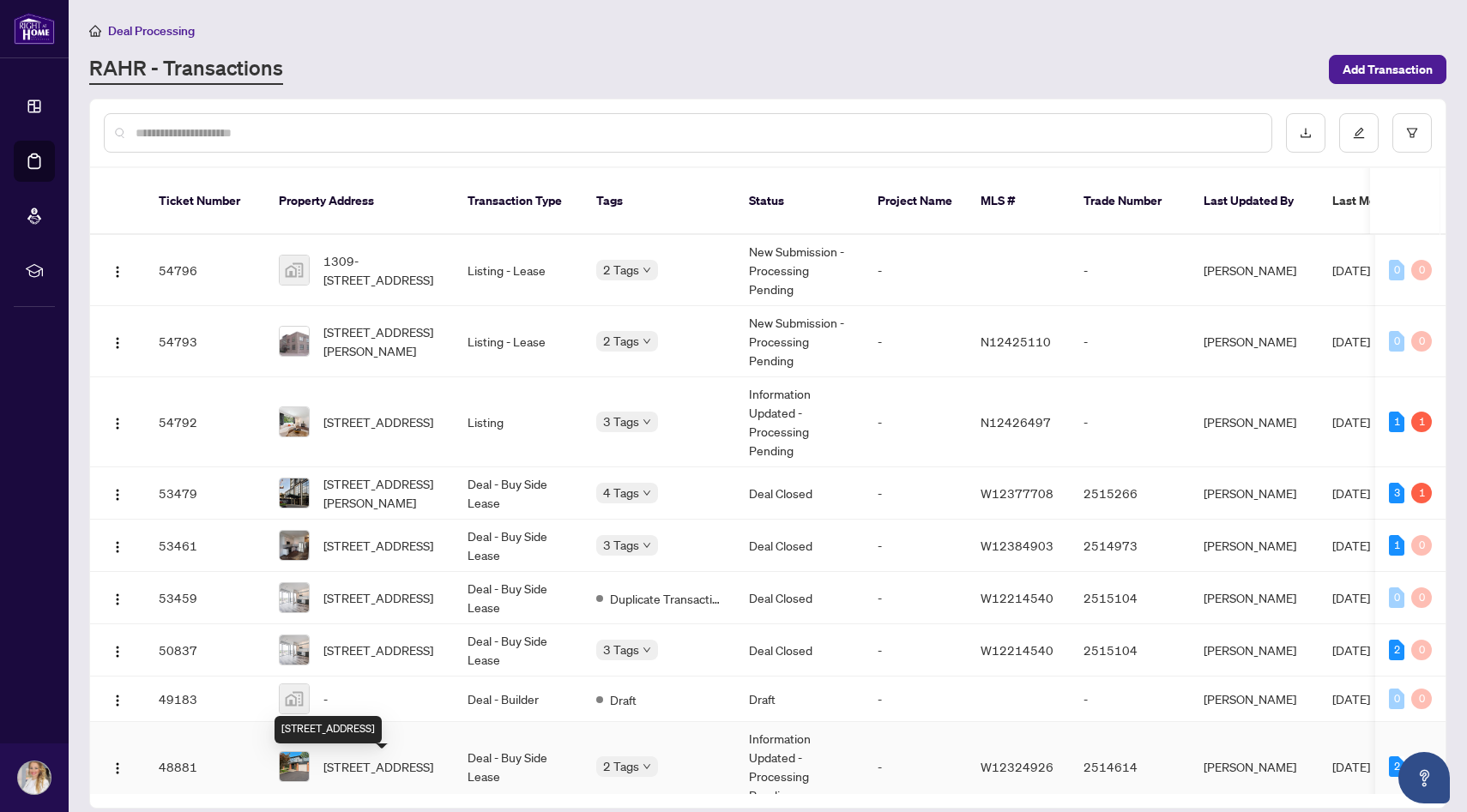
click at [400, 767] on span "[STREET_ADDRESS]" at bounding box center [378, 766] width 110 height 19
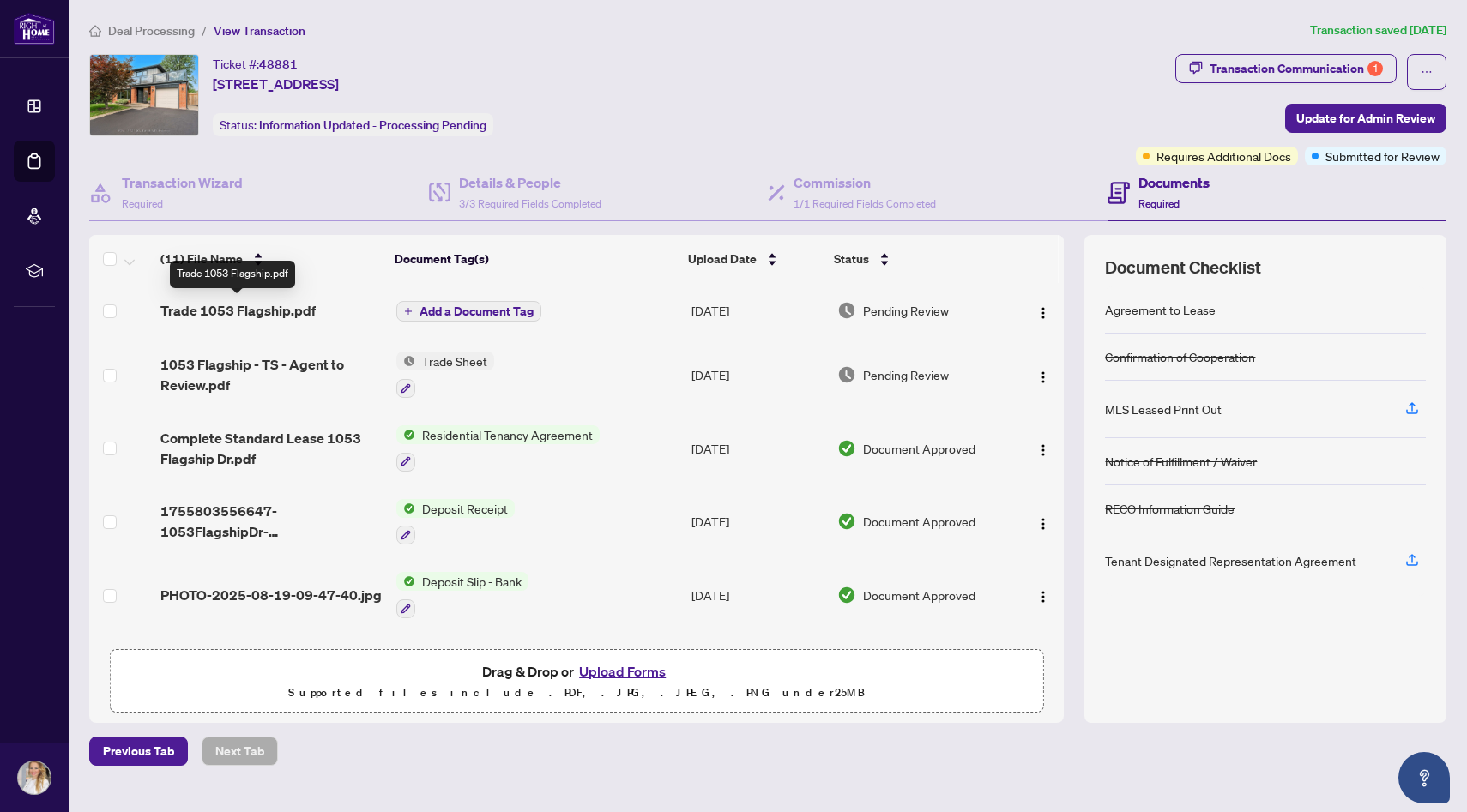
click at [241, 309] on span "Trade 1053 Flagship.pdf" at bounding box center [238, 310] width 156 height 20
click at [454, 306] on span "Add a Document Tag" at bounding box center [476, 310] width 114 height 12
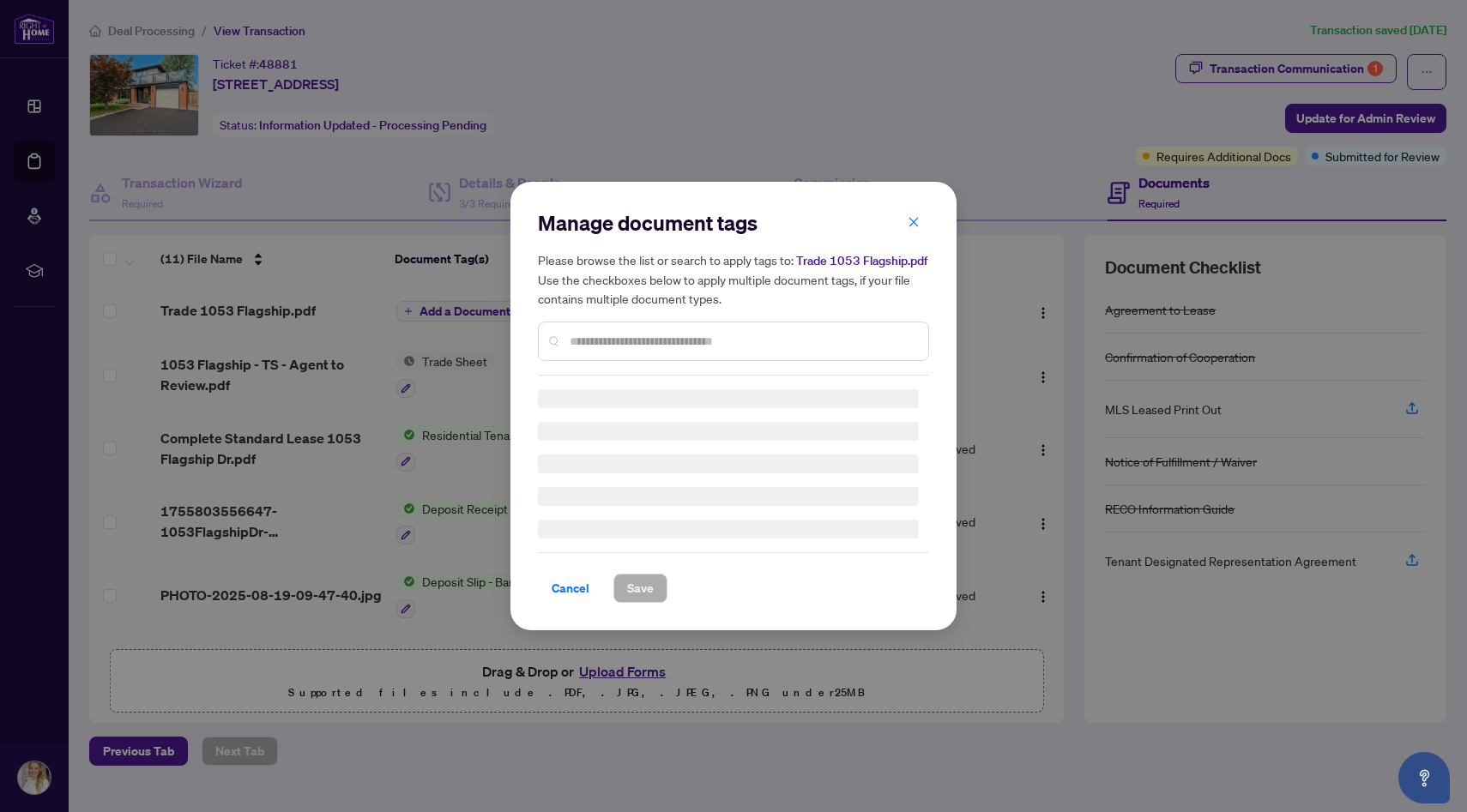
click at [608, 345] on input "text" at bounding box center [742, 341] width 345 height 19
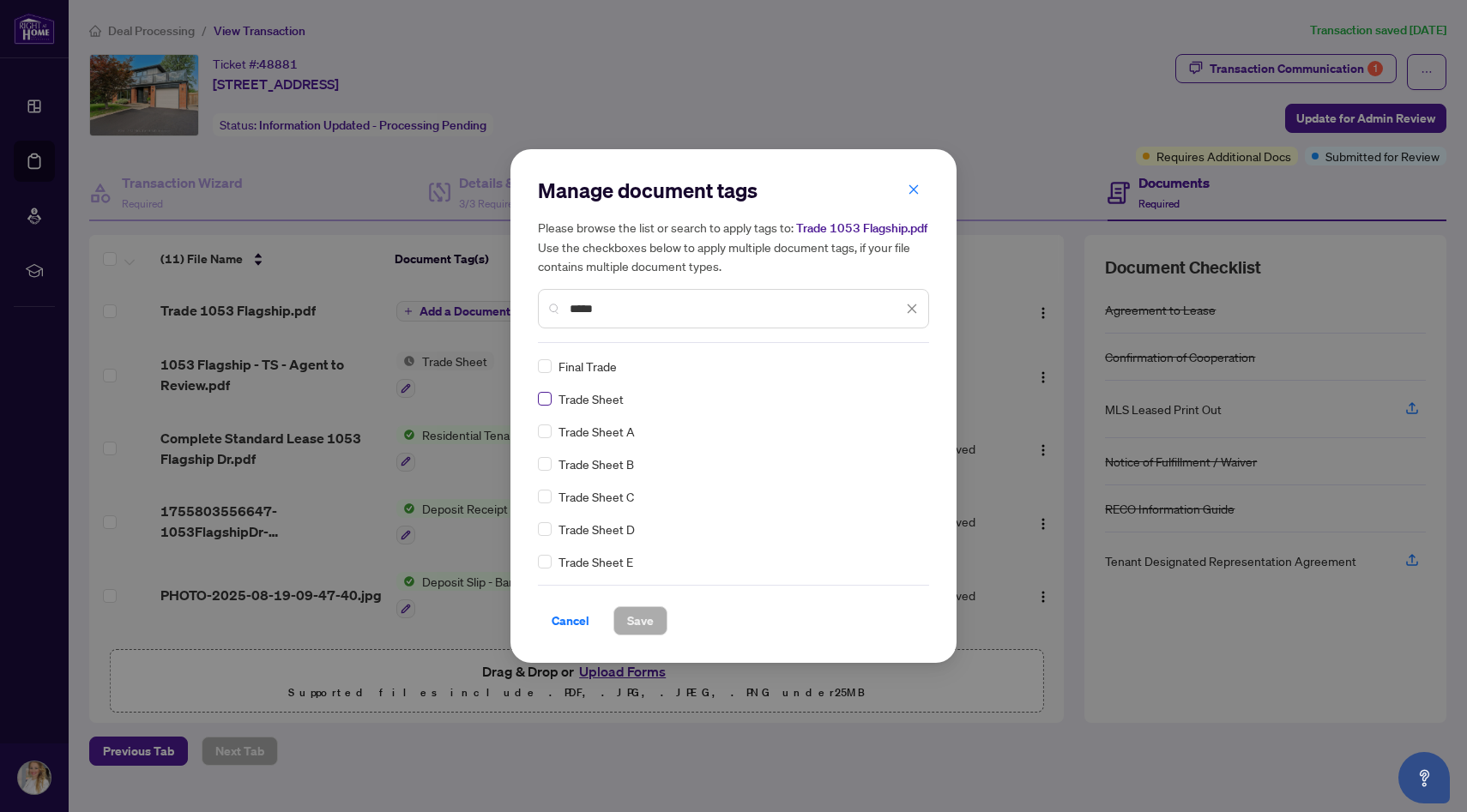
type input "*****"
click at [633, 633] on span "Save" at bounding box center [640, 621] width 27 height 27
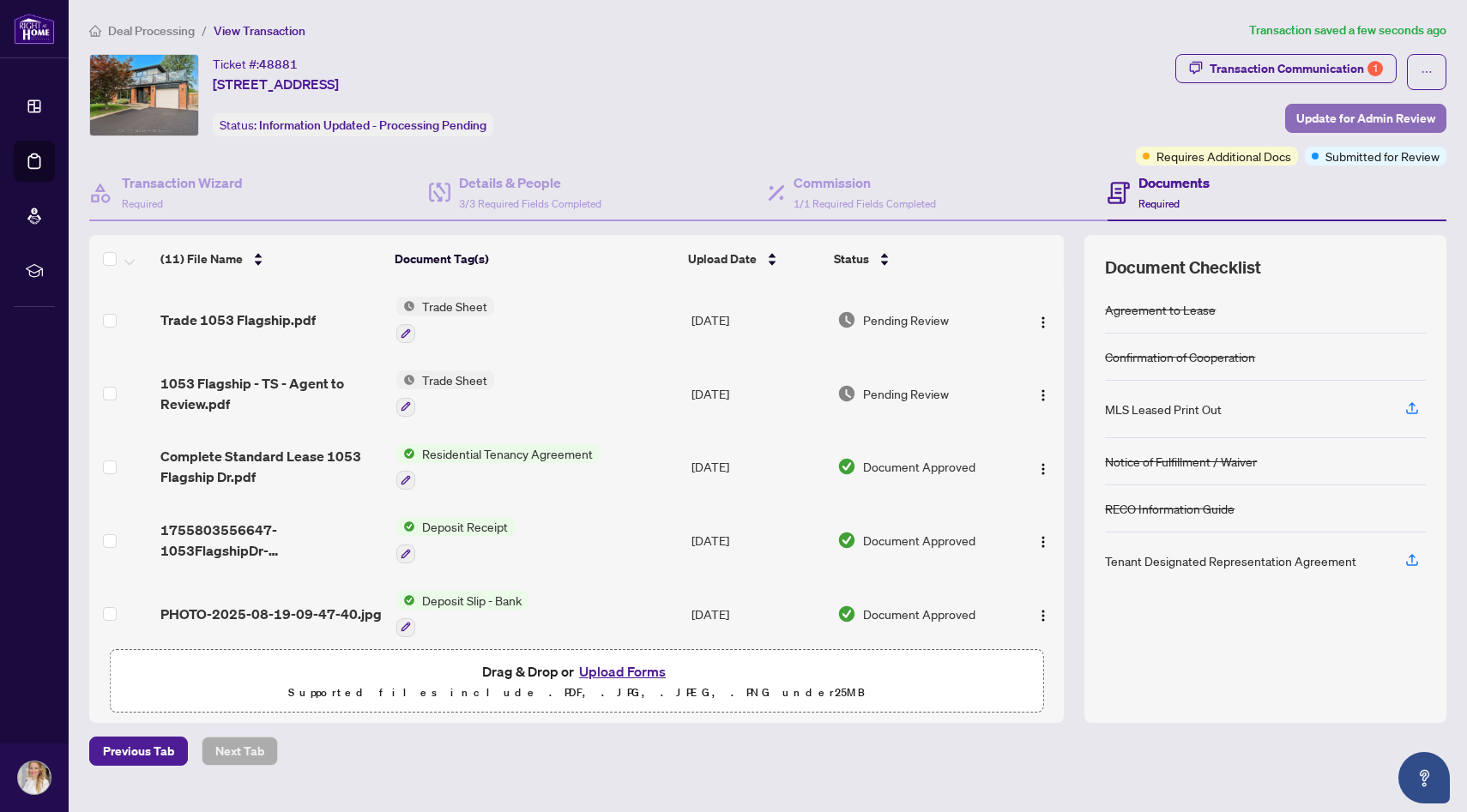
click at [1376, 115] on span "Update for Admin Review" at bounding box center [1365, 118] width 139 height 27
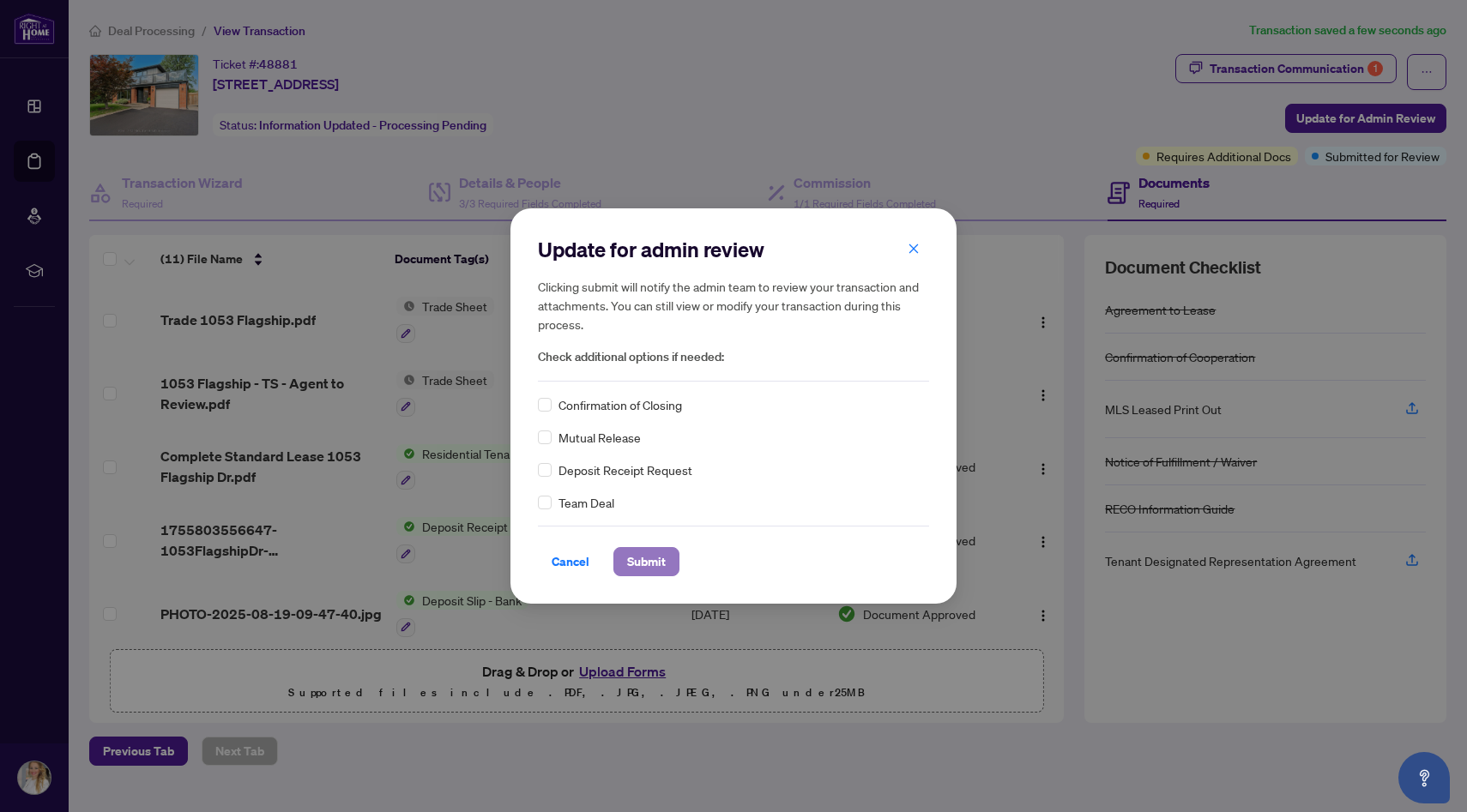
click at [640, 558] on span "Submit" at bounding box center [647, 562] width 38 height 27
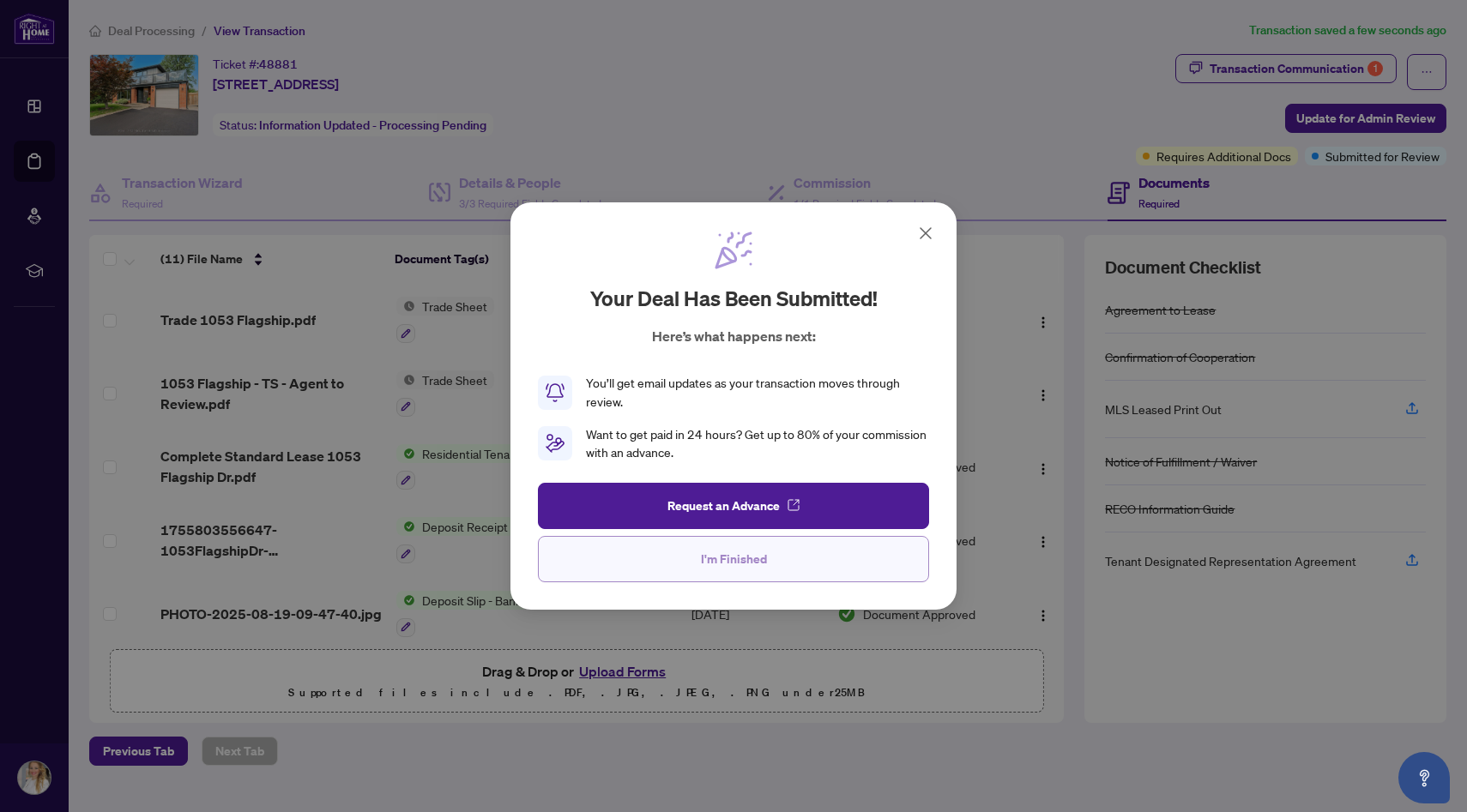
click at [741, 562] on span "I'm Finished" at bounding box center [734, 559] width 66 height 27
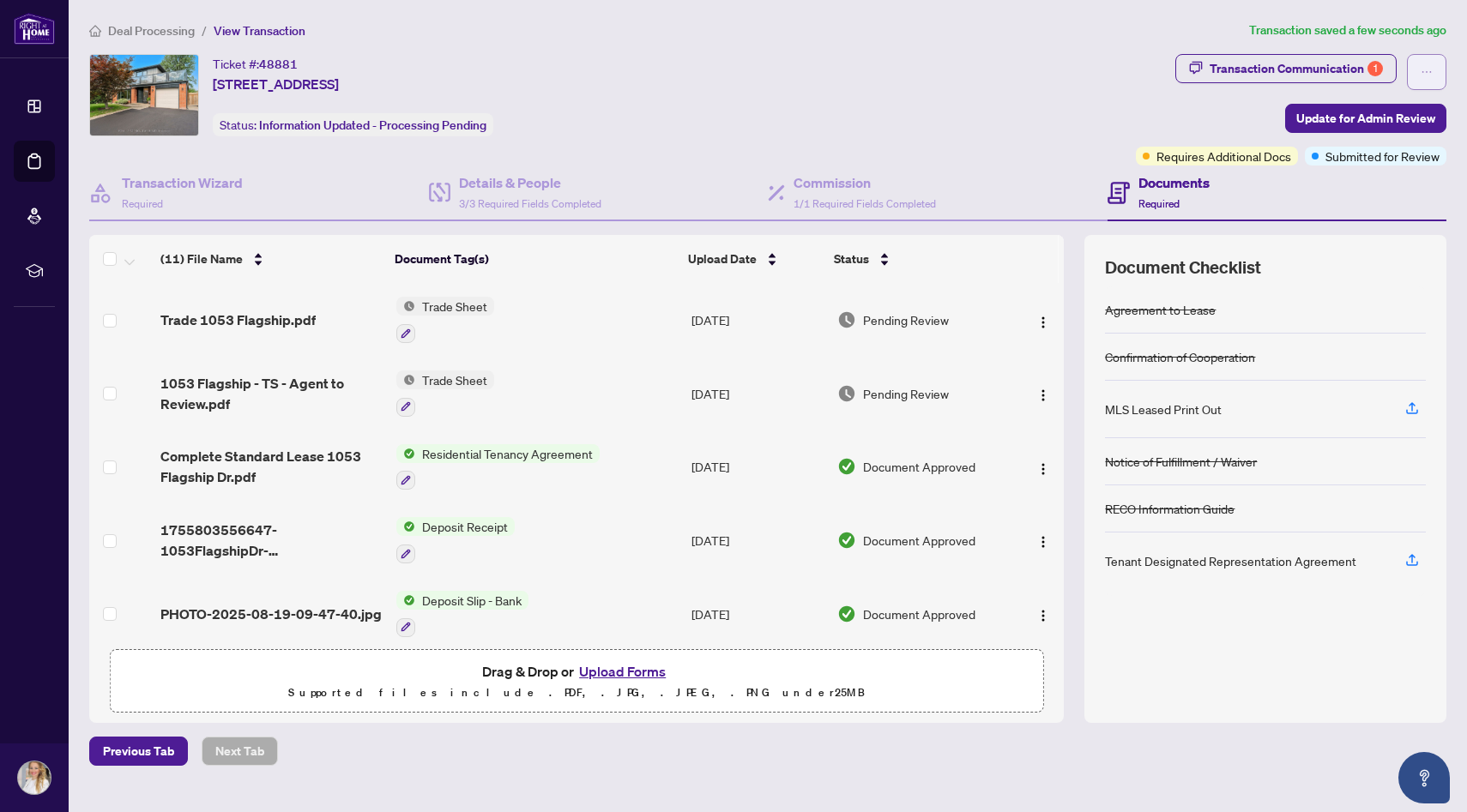
click at [1432, 70] on button "button" at bounding box center [1426, 71] width 39 height 36
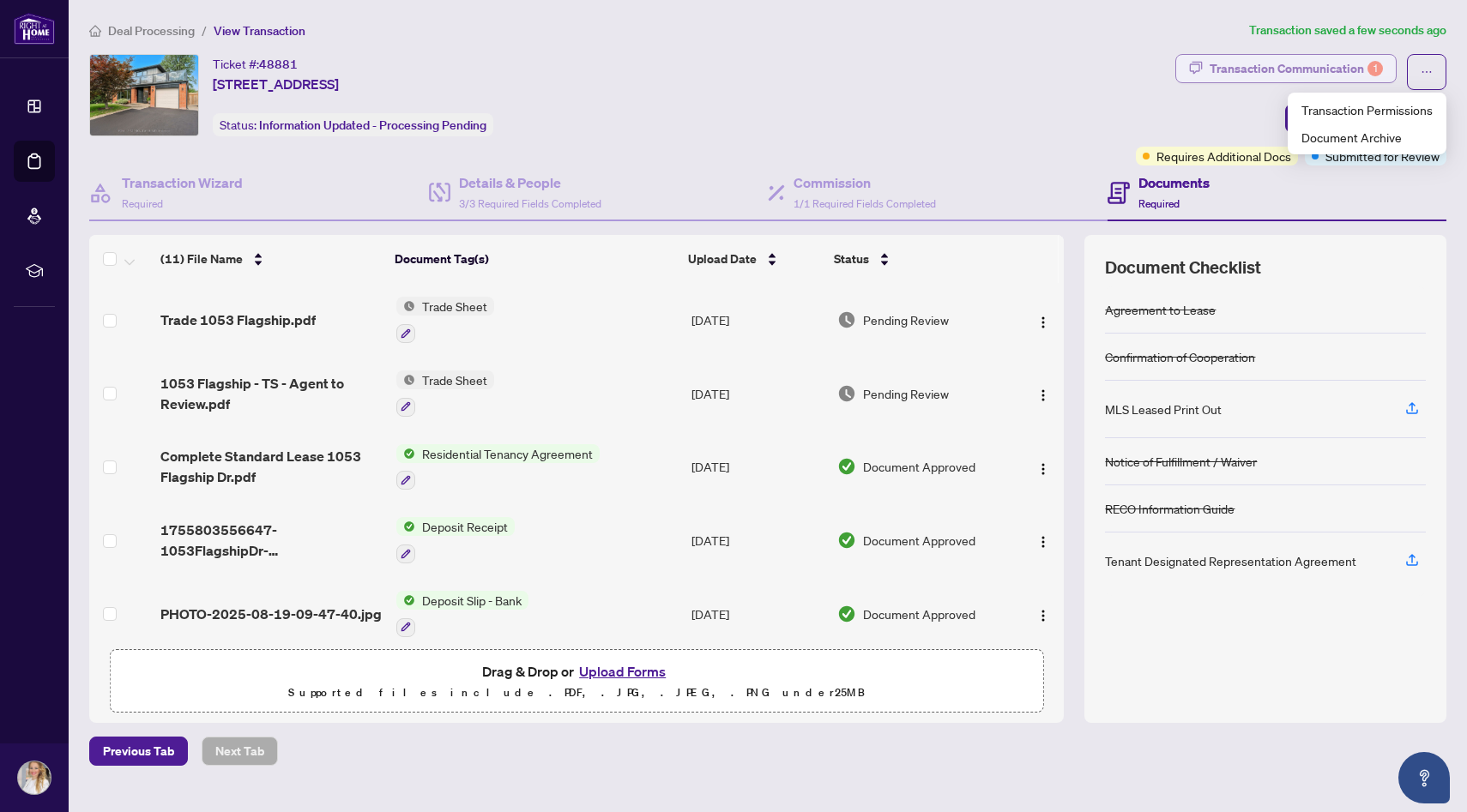
click at [1359, 73] on div "Transaction Communication 1" at bounding box center [1296, 69] width 173 height 27
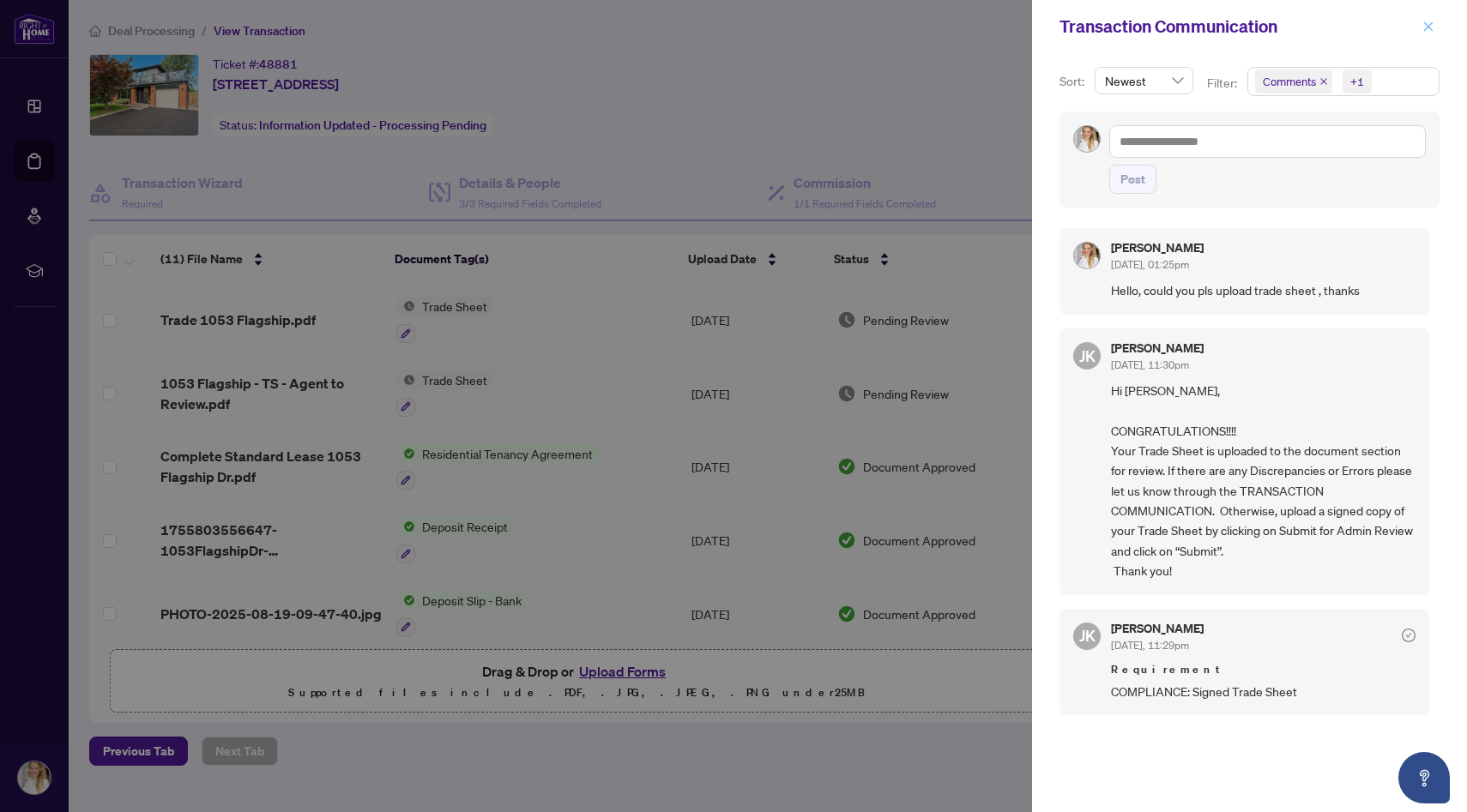
click at [1429, 28] on icon "close" at bounding box center [1428, 26] width 12 height 12
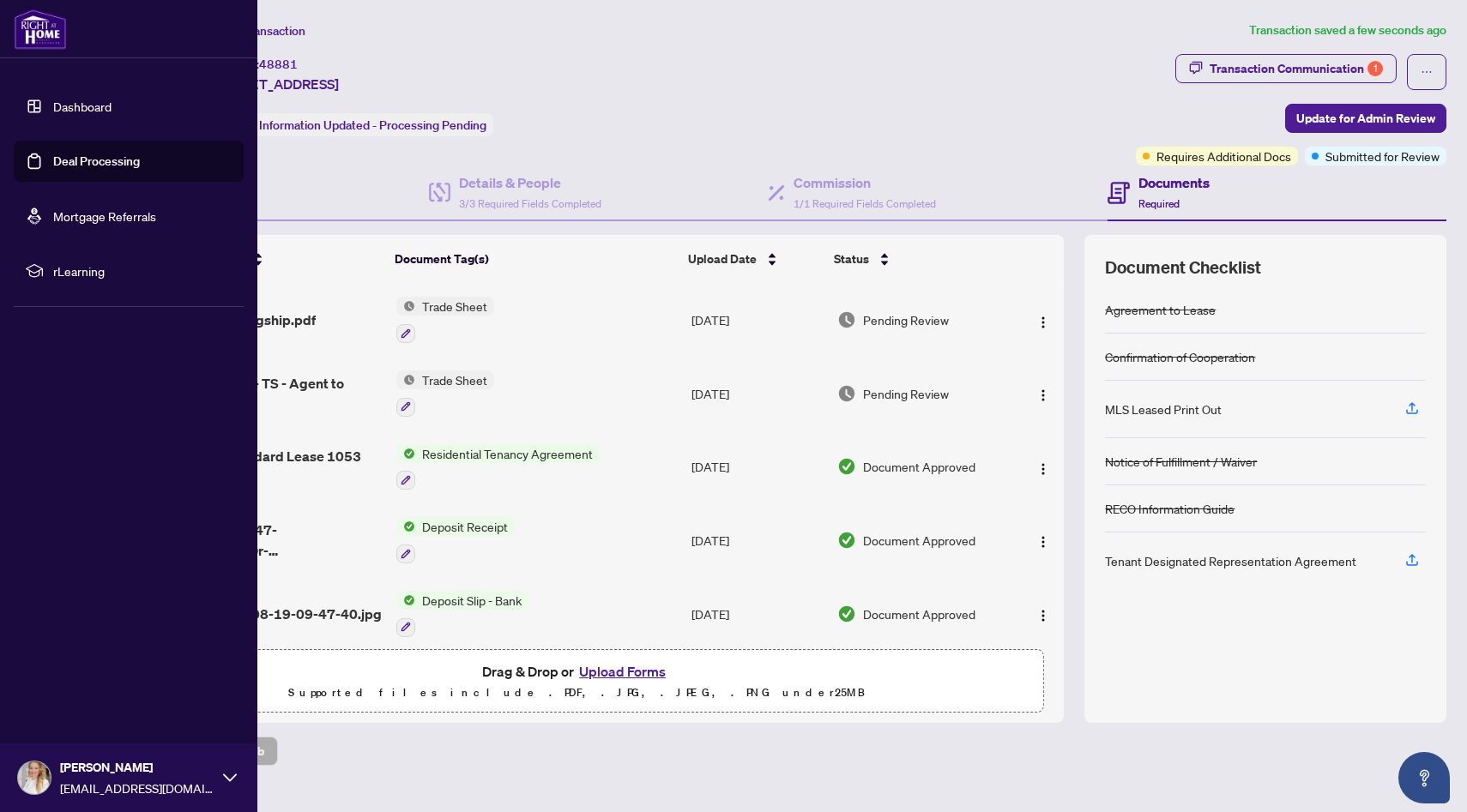
click at [99, 154] on link "Deal Processing" at bounding box center [96, 161] width 87 height 16
